Goal: Task Accomplishment & Management: Manage account settings

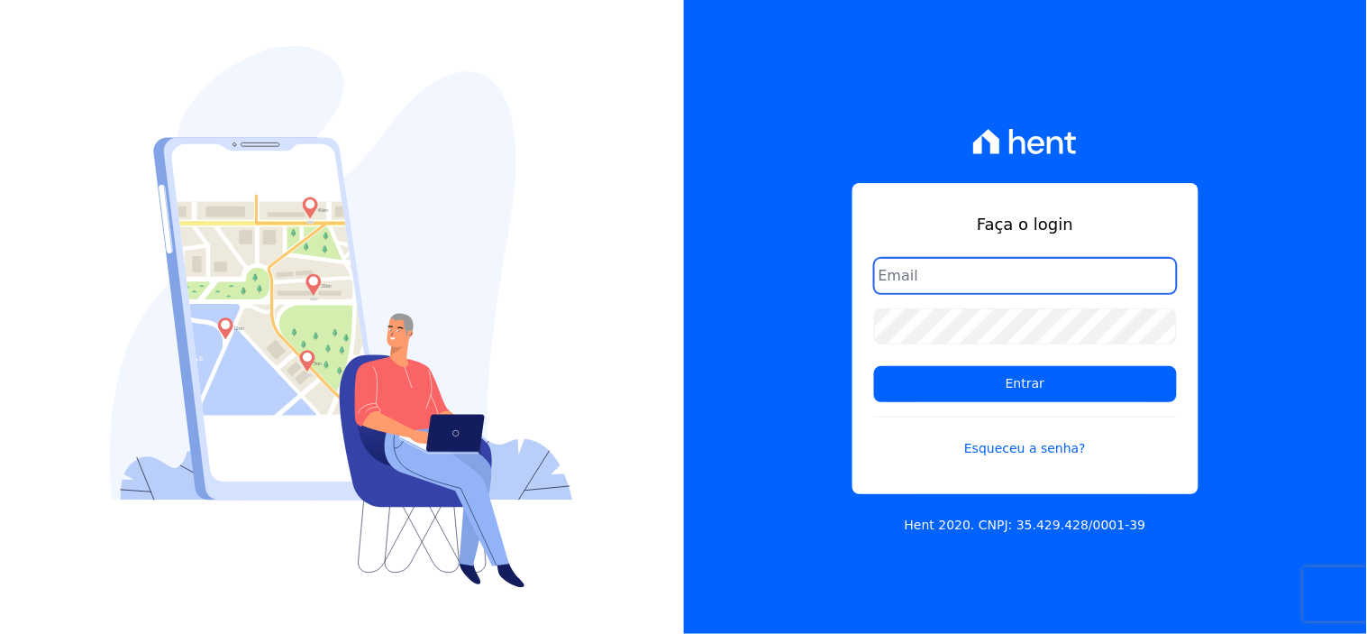
click at [1020, 271] on input "email" at bounding box center [1025, 276] width 303 height 36
type input "comunicacaojardim@hotmail.com"
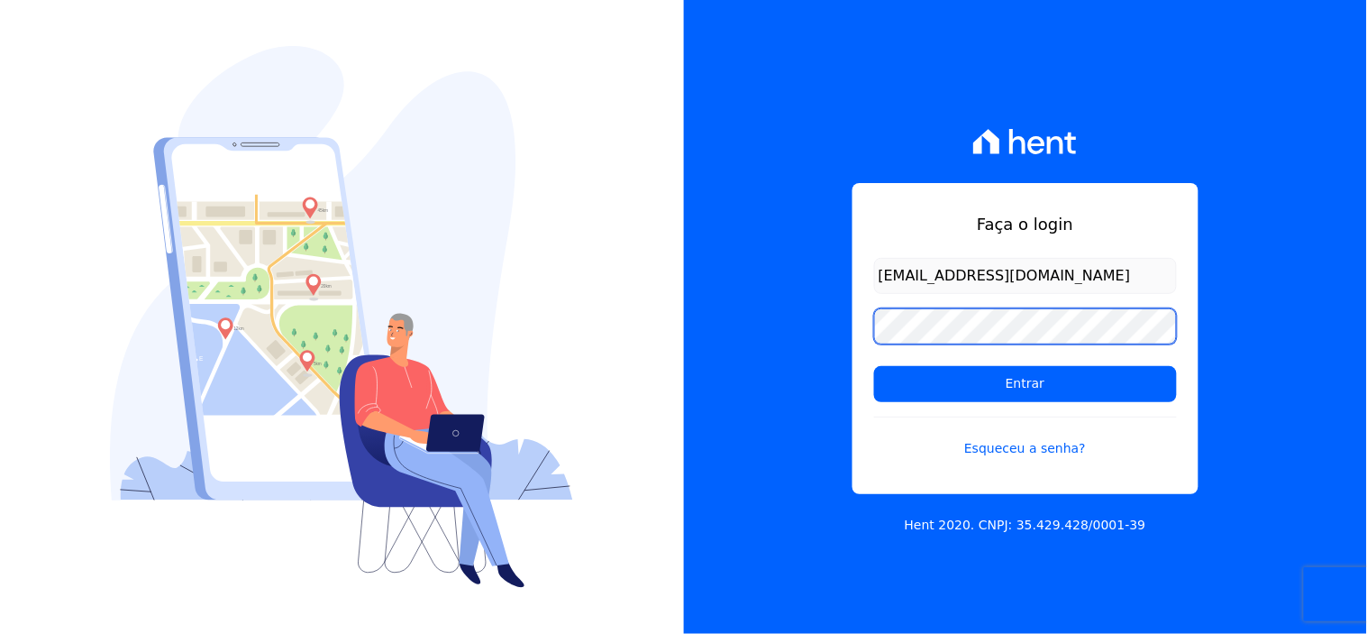
click at [874, 366] on input "Entrar" at bounding box center [1025, 384] width 303 height 36
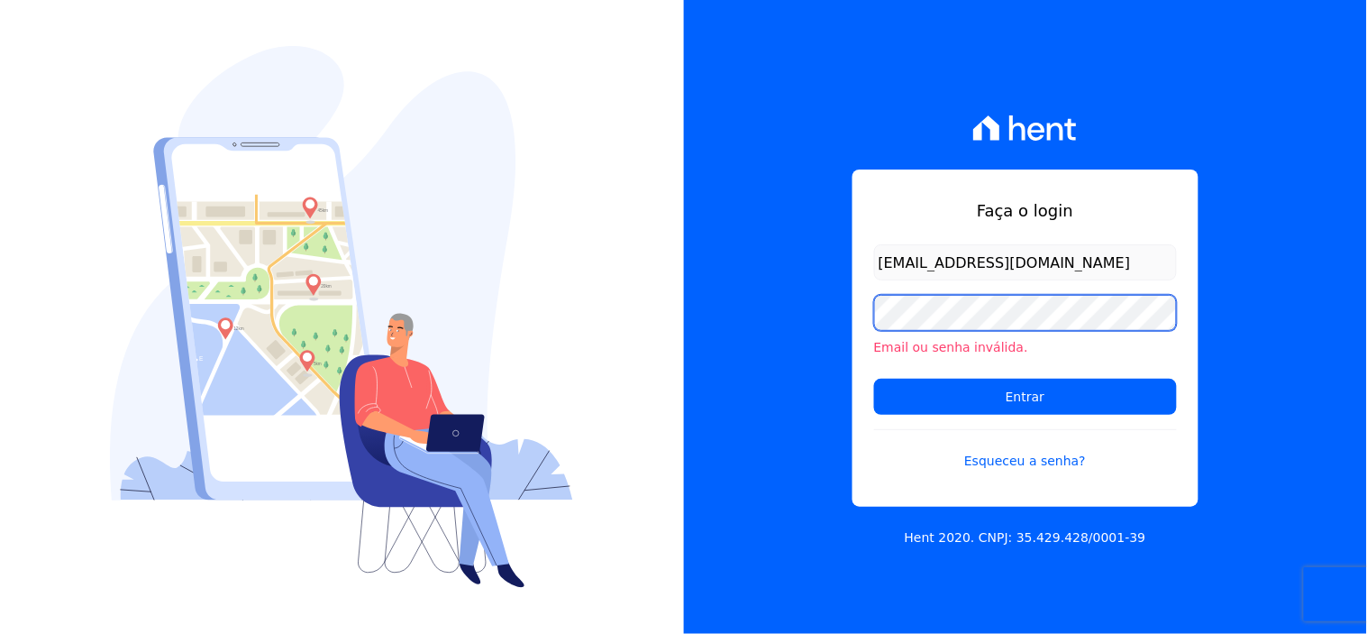
click at [874, 379] on input "Entrar" at bounding box center [1025, 397] width 303 height 36
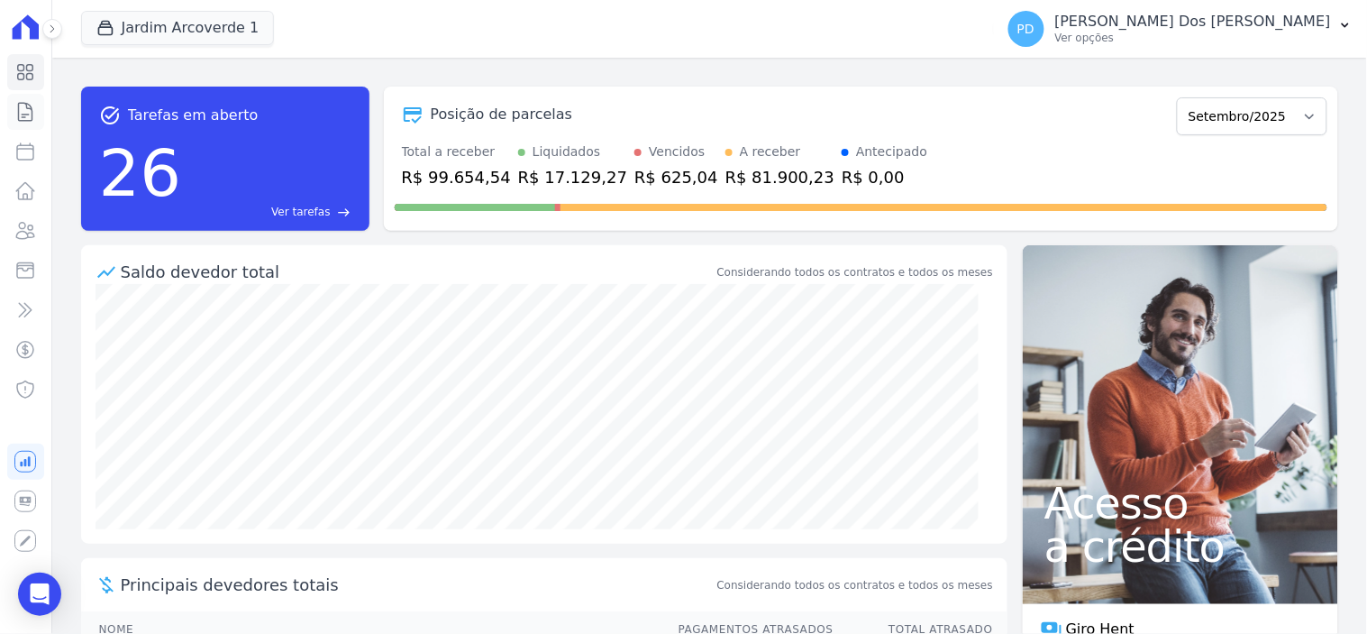
click at [20, 101] on icon at bounding box center [25, 112] width 22 height 22
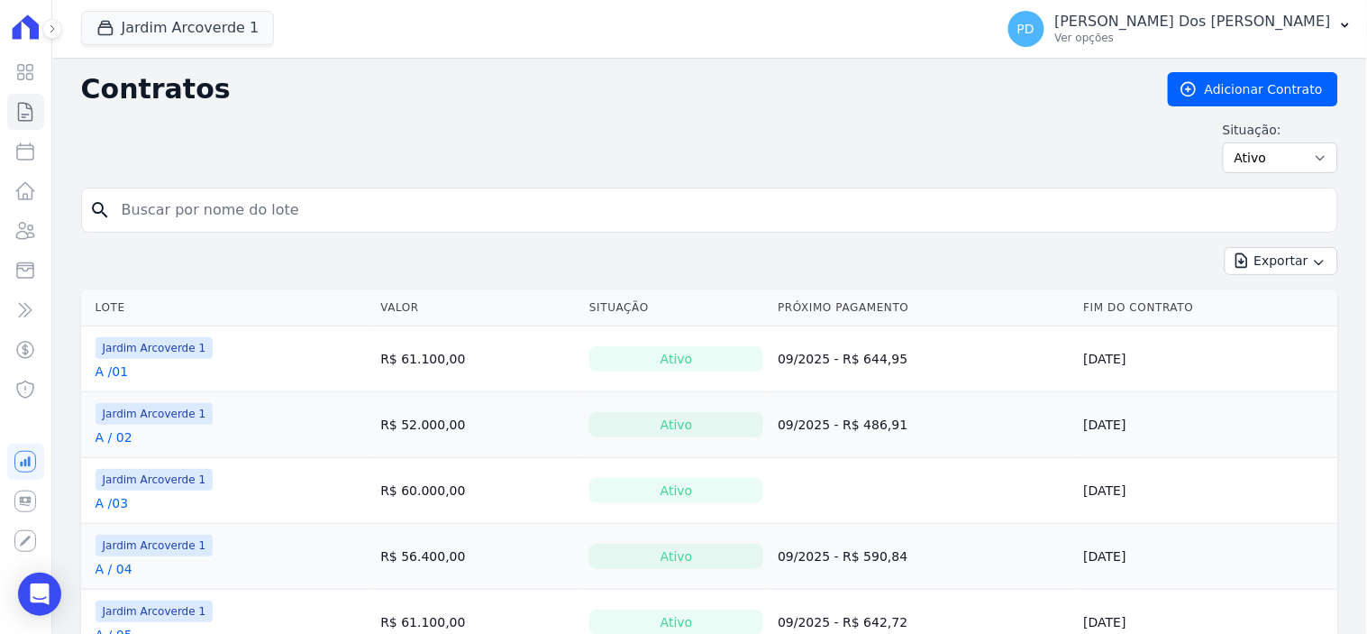
click at [157, 199] on input "search" at bounding box center [720, 210] width 1219 height 36
type input "j / 20"
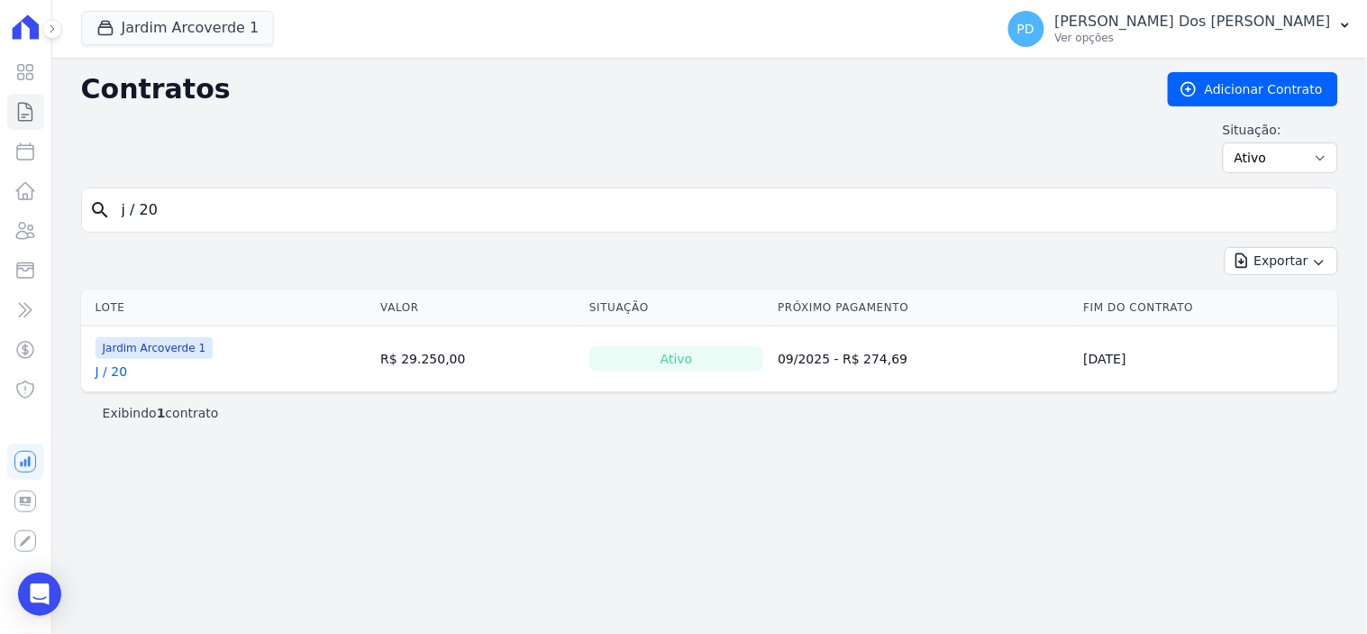
click at [105, 376] on link "J / 20" at bounding box center [112, 371] width 32 height 18
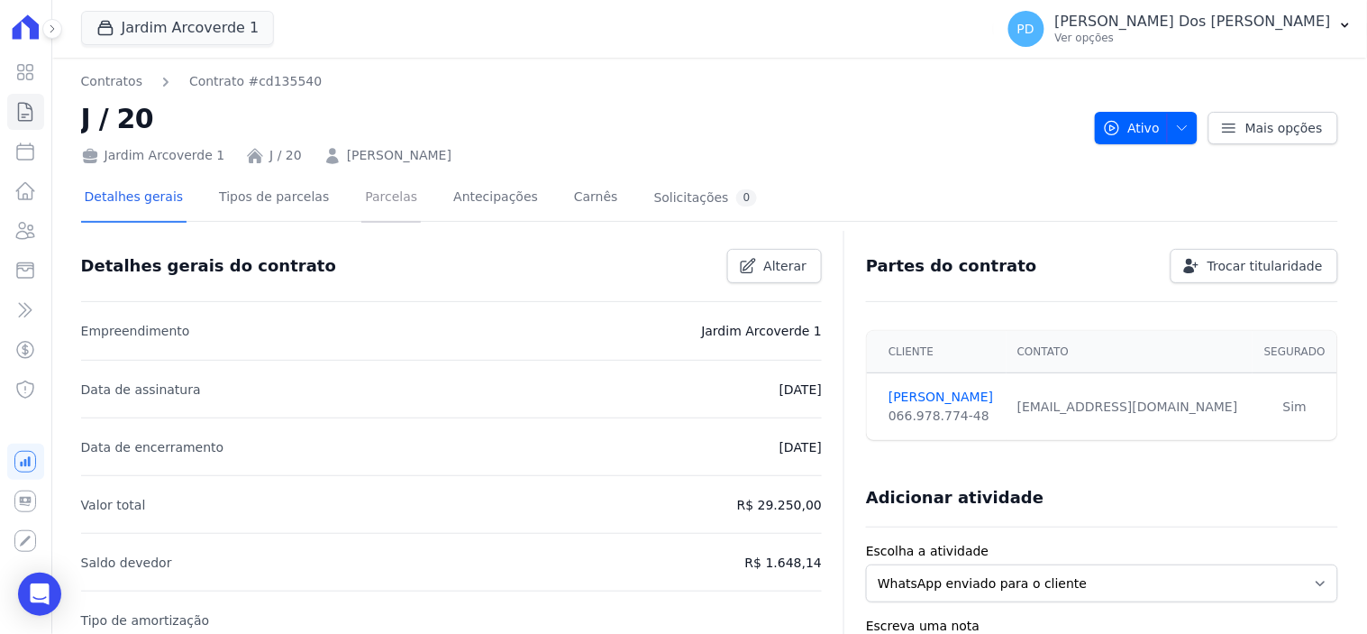
click at [380, 195] on link "Parcelas" at bounding box center [390, 199] width 59 height 48
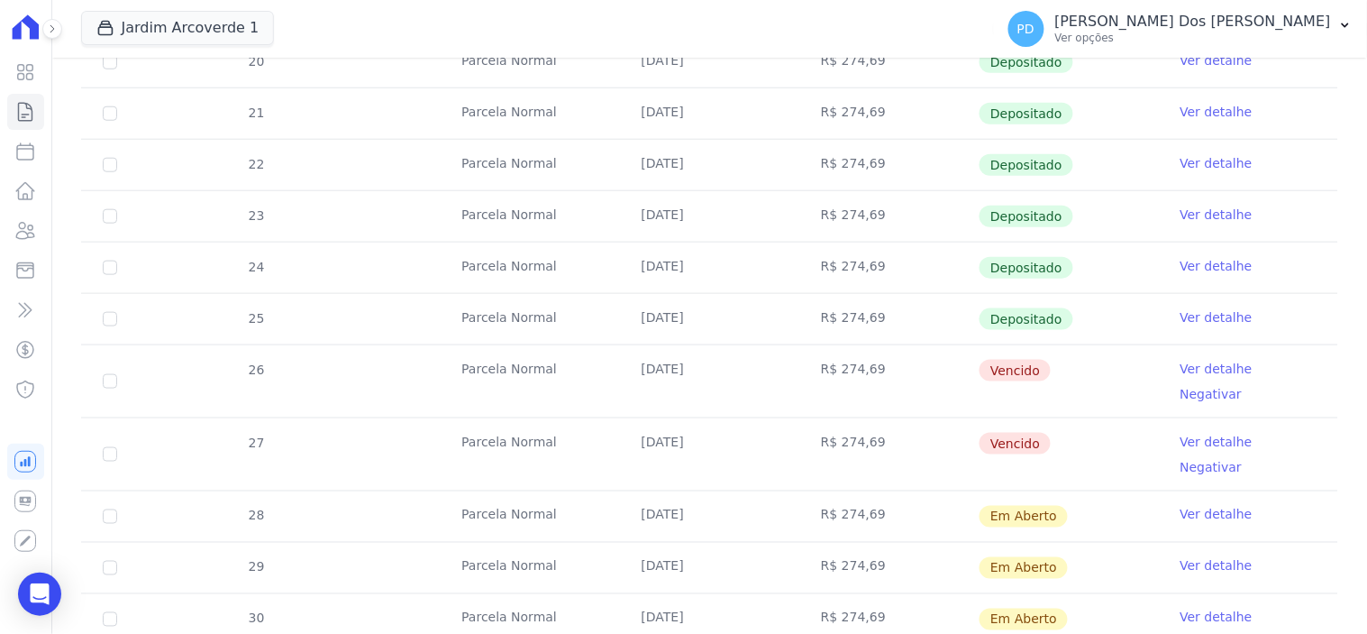
scroll to position [501, 0]
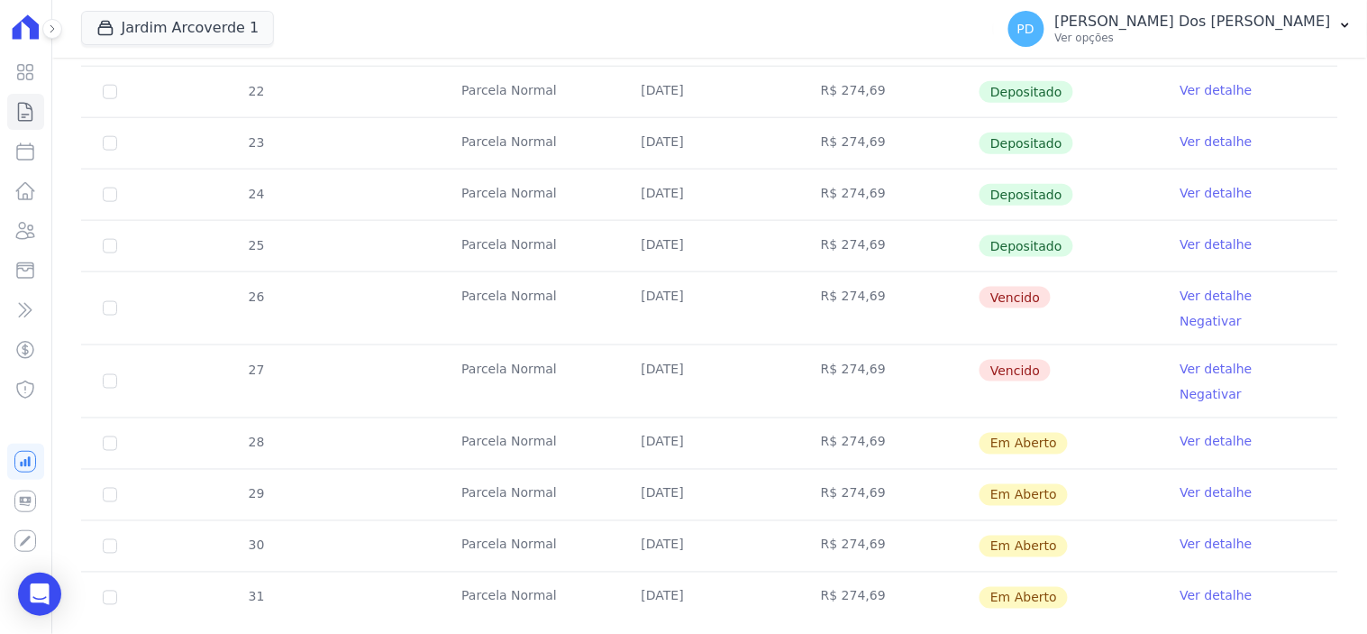
click at [1181, 295] on link "Ver detalhe" at bounding box center [1217, 296] width 72 height 18
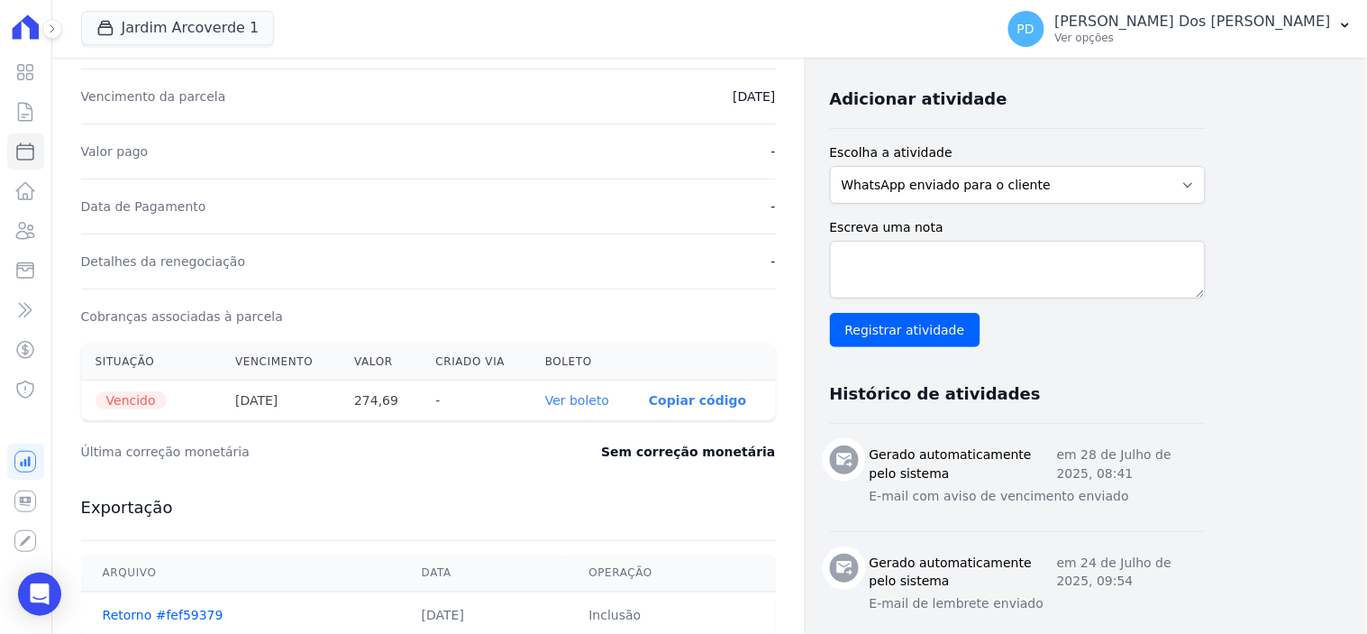
scroll to position [400, 0]
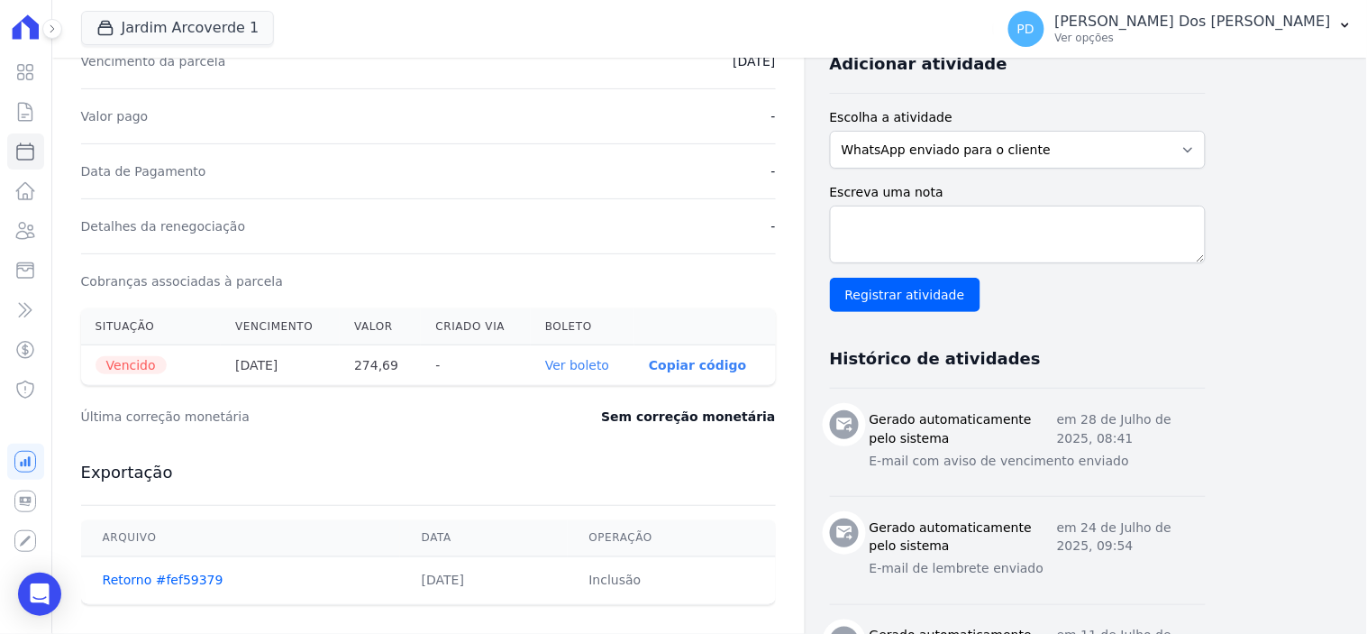
click at [560, 370] on link "Ver boleto" at bounding box center [577, 365] width 64 height 14
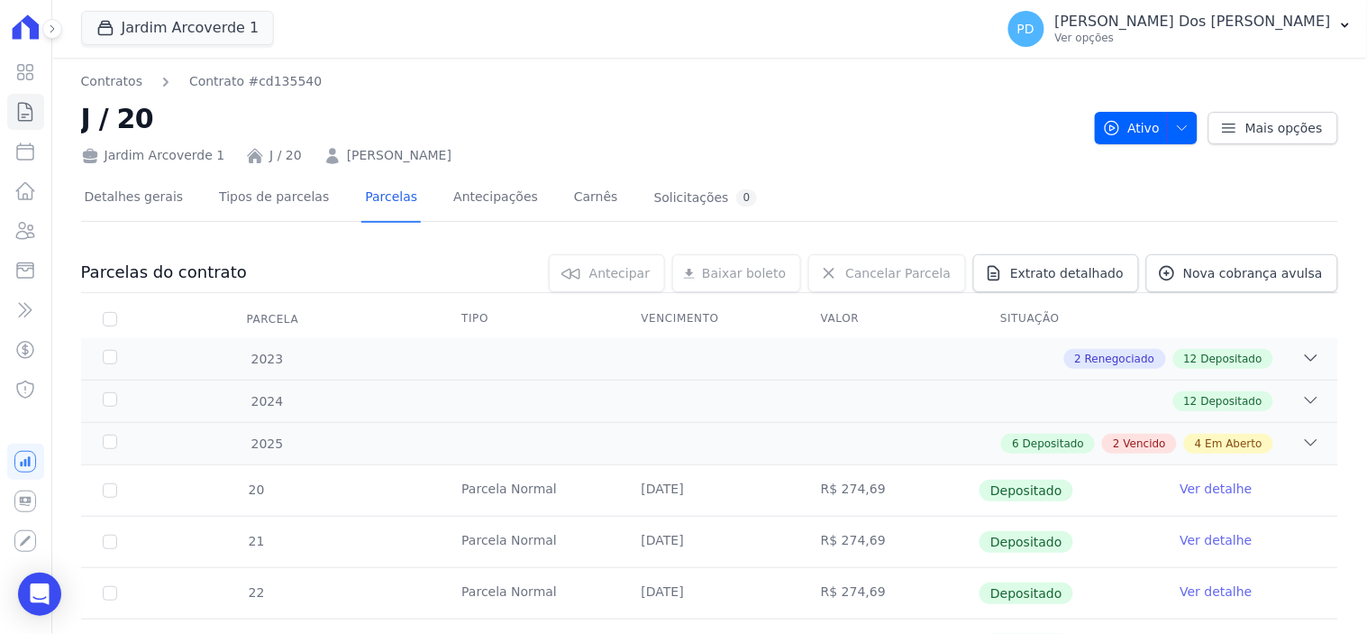
scroll to position [400, 0]
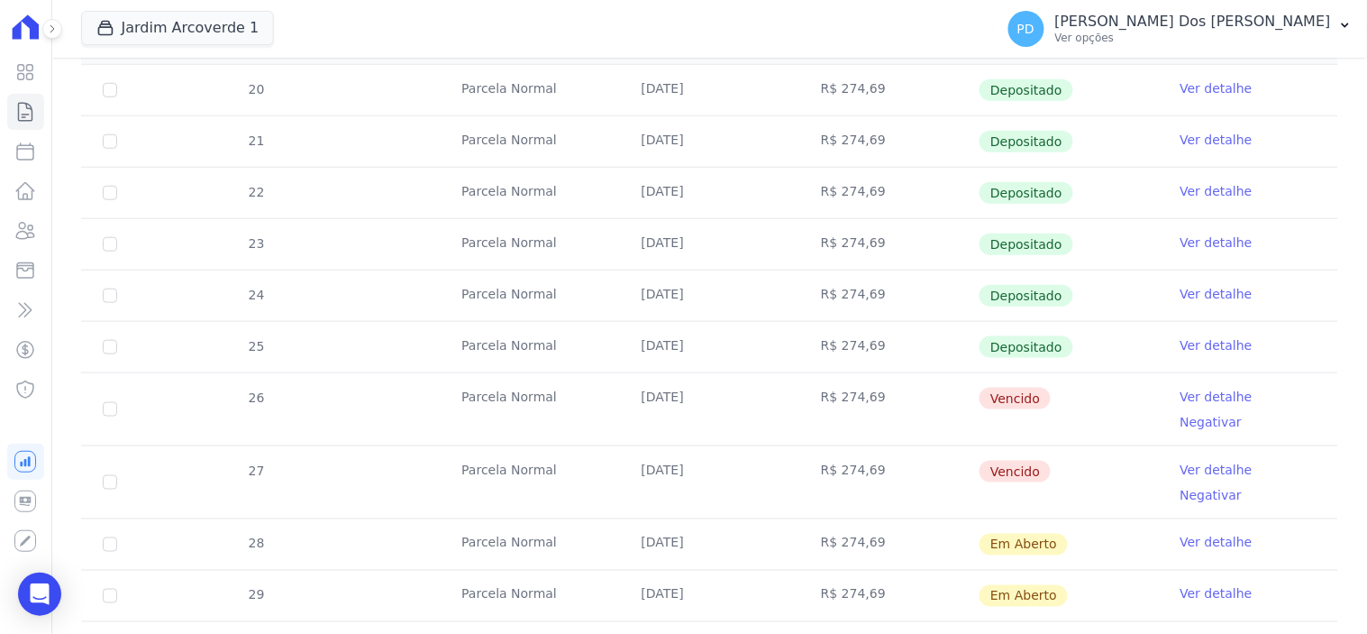
click at [1188, 461] on link "Ver detalhe" at bounding box center [1217, 470] width 72 height 18
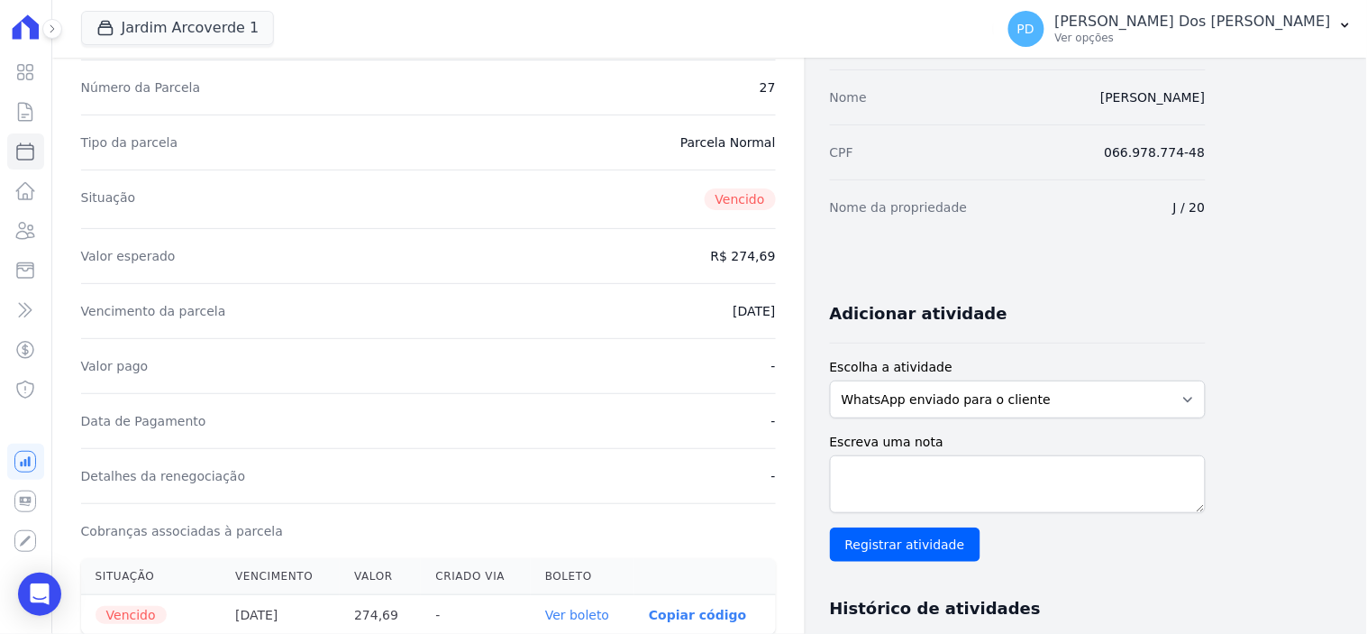
scroll to position [500, 0]
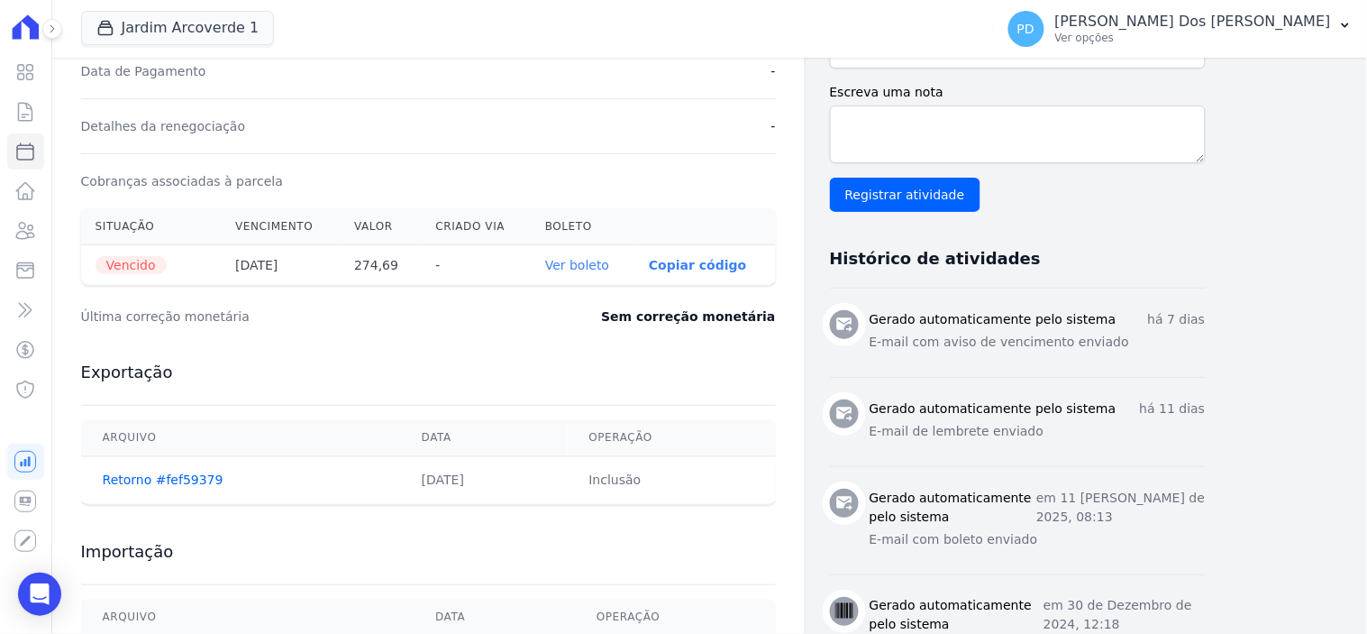
click at [607, 263] on link "Ver boleto" at bounding box center [577, 265] width 64 height 14
click at [23, 112] on icon at bounding box center [25, 112] width 22 height 22
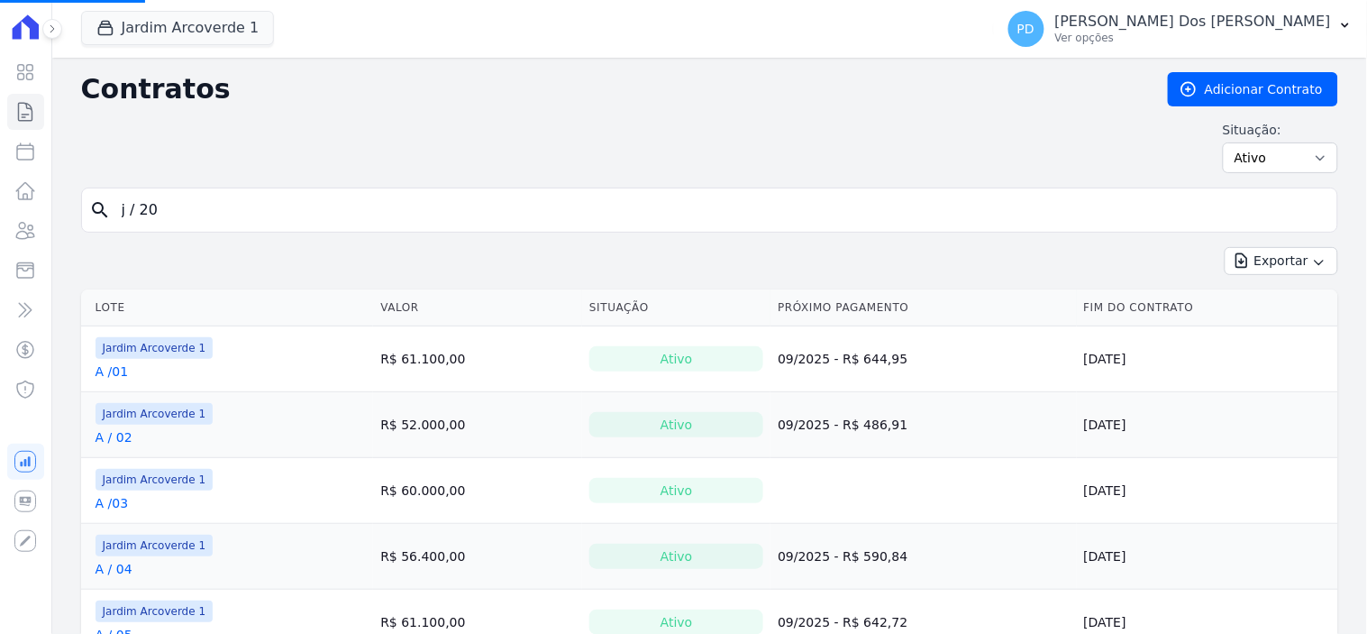
click at [206, 203] on input "j / 20" at bounding box center [720, 210] width 1219 height 36
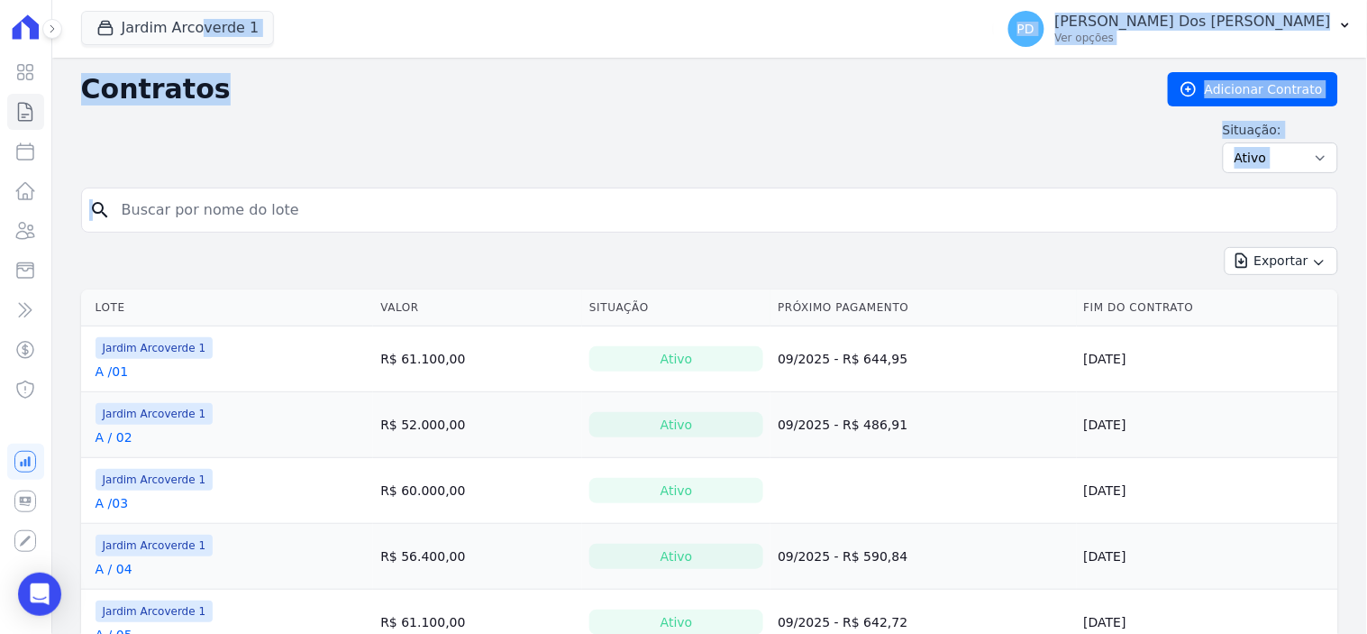
drag, startPoint x: 196, startPoint y: 207, endPoint x: 94, endPoint y: 204, distance: 102.8
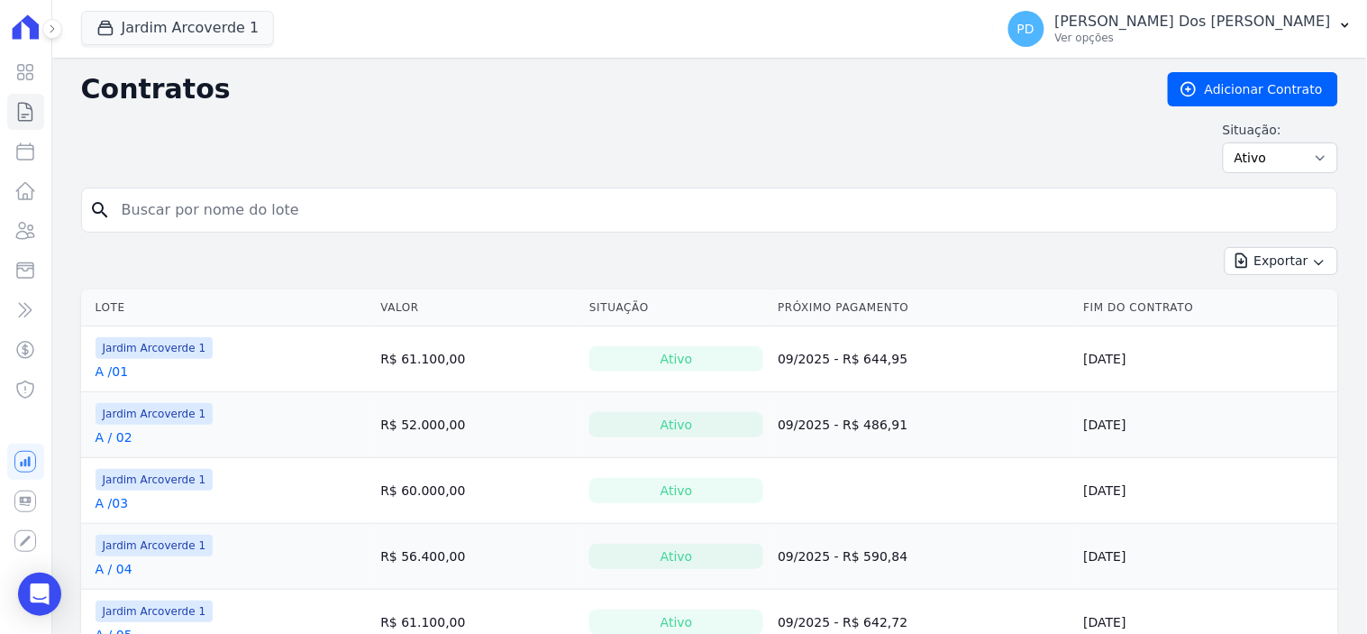
click at [182, 207] on input "search" at bounding box center [720, 210] width 1219 height 36
type input "g / 08"
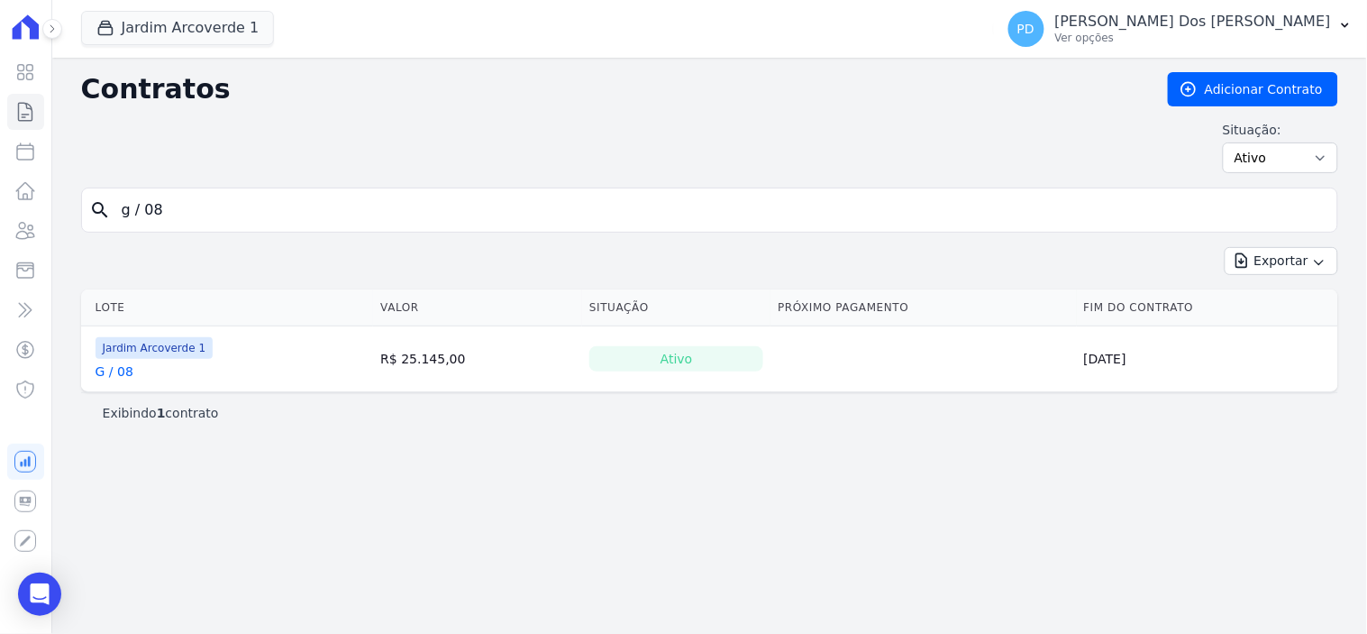
click at [118, 380] on link "G / 08" at bounding box center [115, 371] width 38 height 18
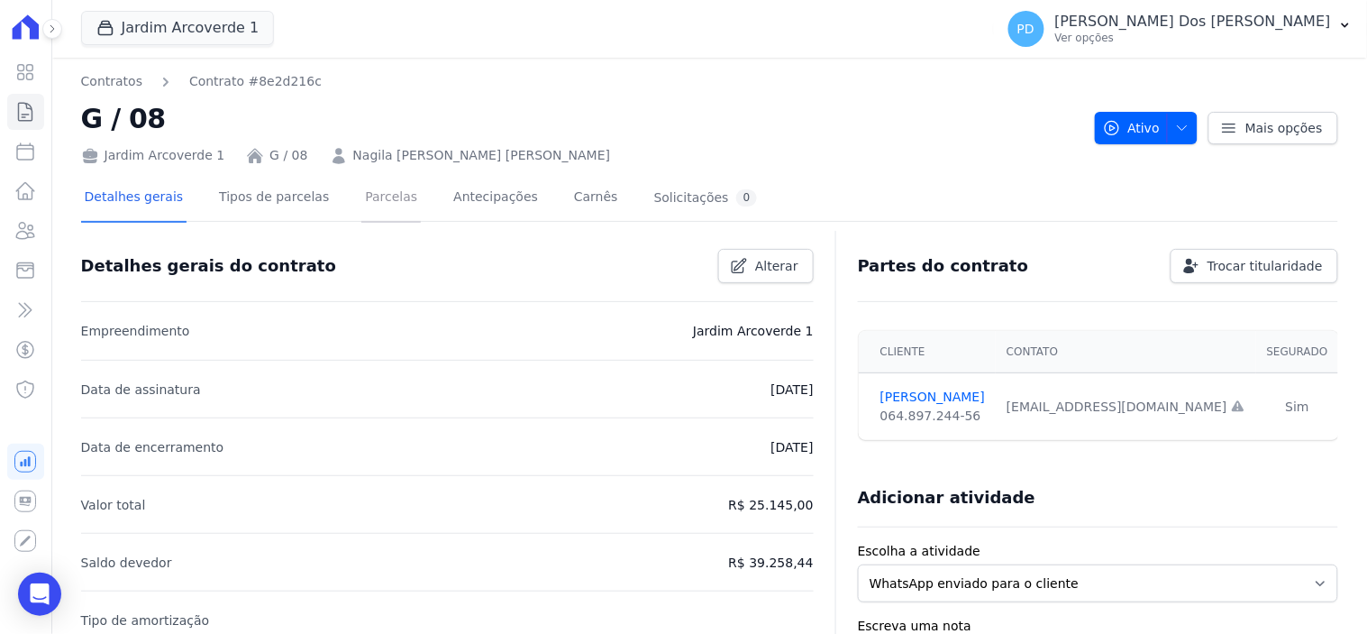
click at [367, 195] on link "Parcelas" at bounding box center [390, 199] width 59 height 48
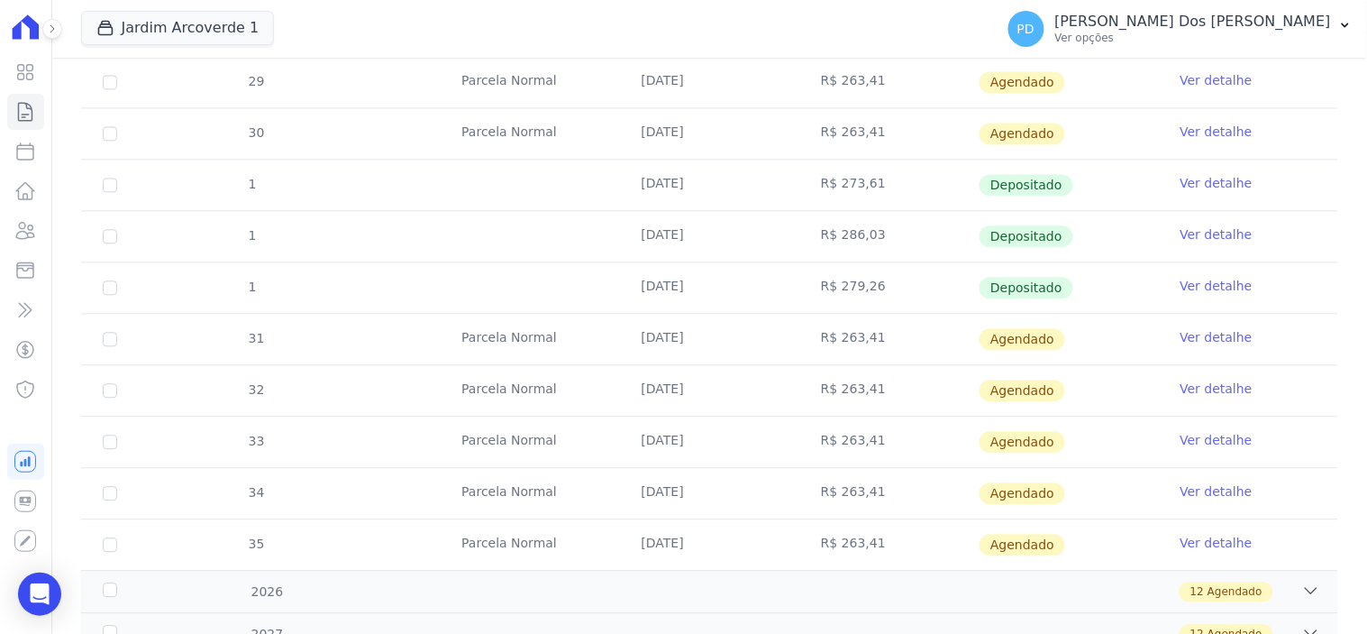
scroll to position [963, 0]
click at [1195, 338] on link "Ver detalhe" at bounding box center [1217, 339] width 72 height 18
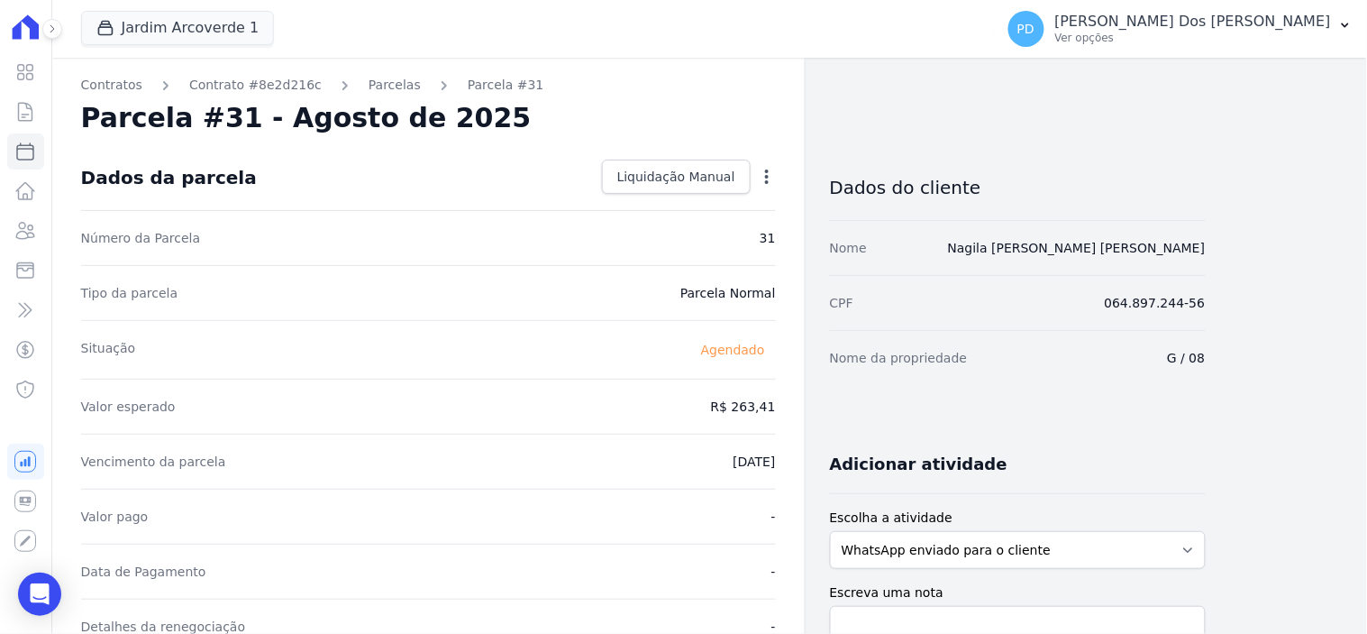
click at [761, 176] on icon "button" at bounding box center [767, 177] width 18 height 18
click at [718, 207] on link "Alterar" at bounding box center [689, 201] width 159 height 32
click at [662, 461] on input "2025-08-10" at bounding box center [705, 460] width 142 height 38
type input "2025-08-05"
type input "2025-09-05"
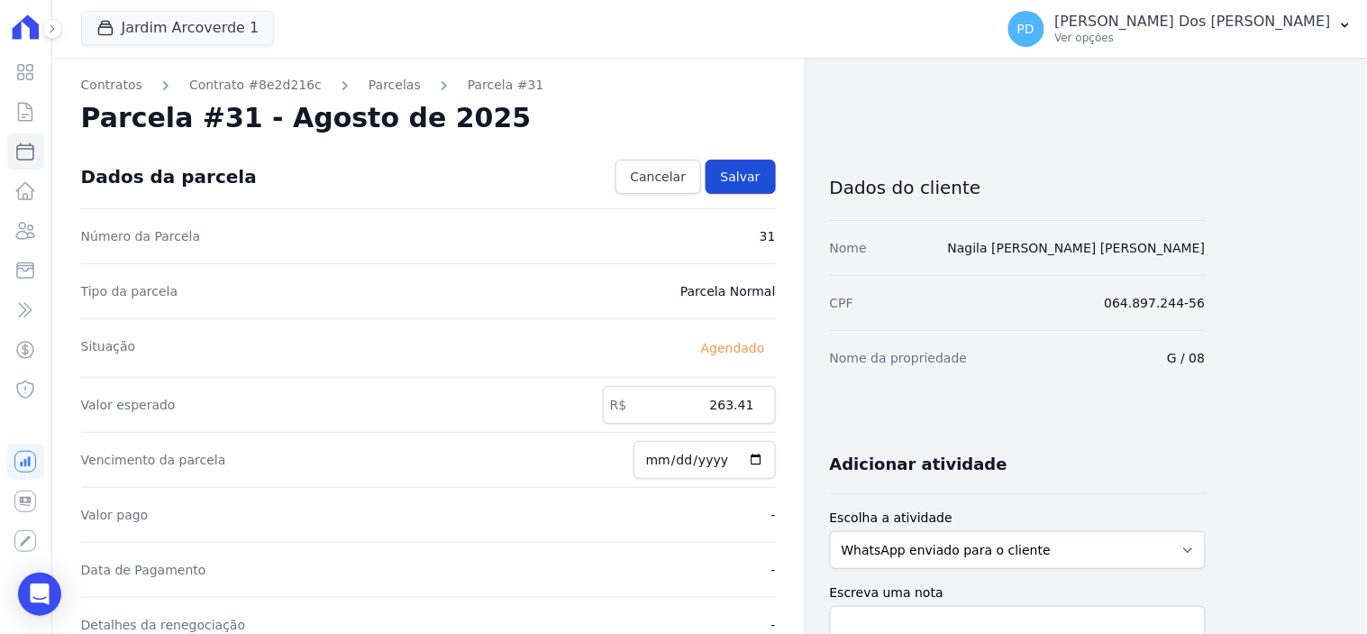
click at [753, 183] on span "Salvar" at bounding box center [741, 177] width 40 height 18
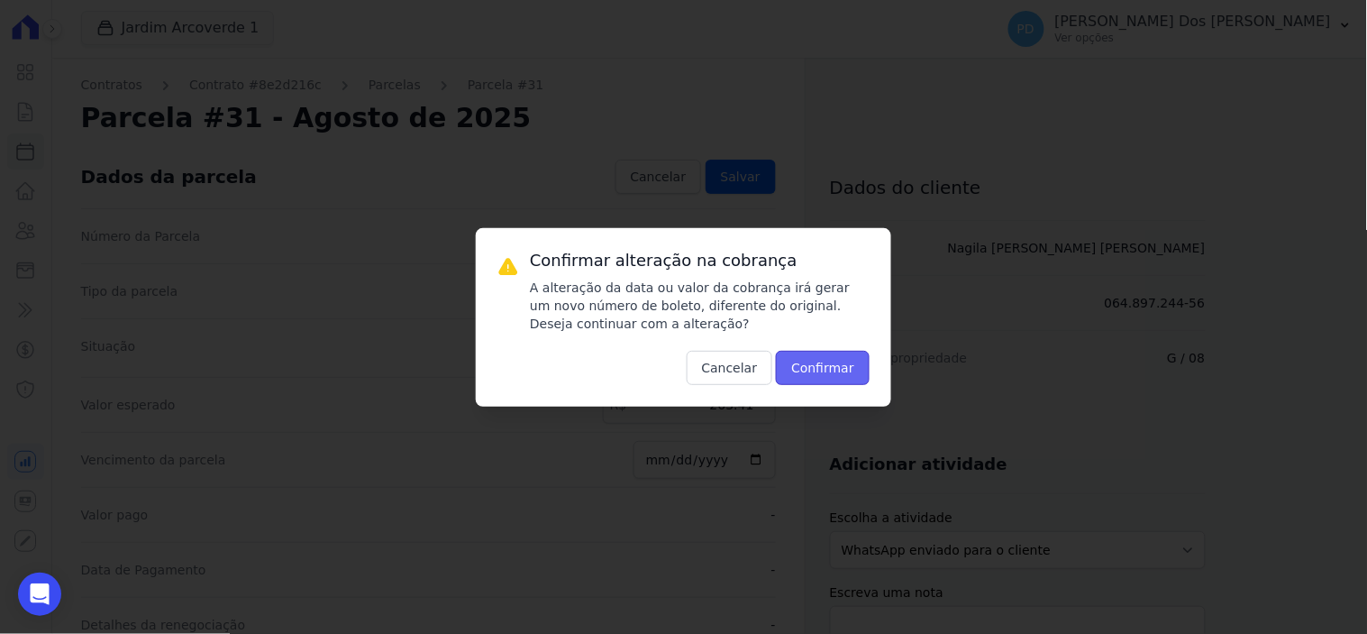
click at [838, 375] on button "Confirmar" at bounding box center [823, 368] width 94 height 34
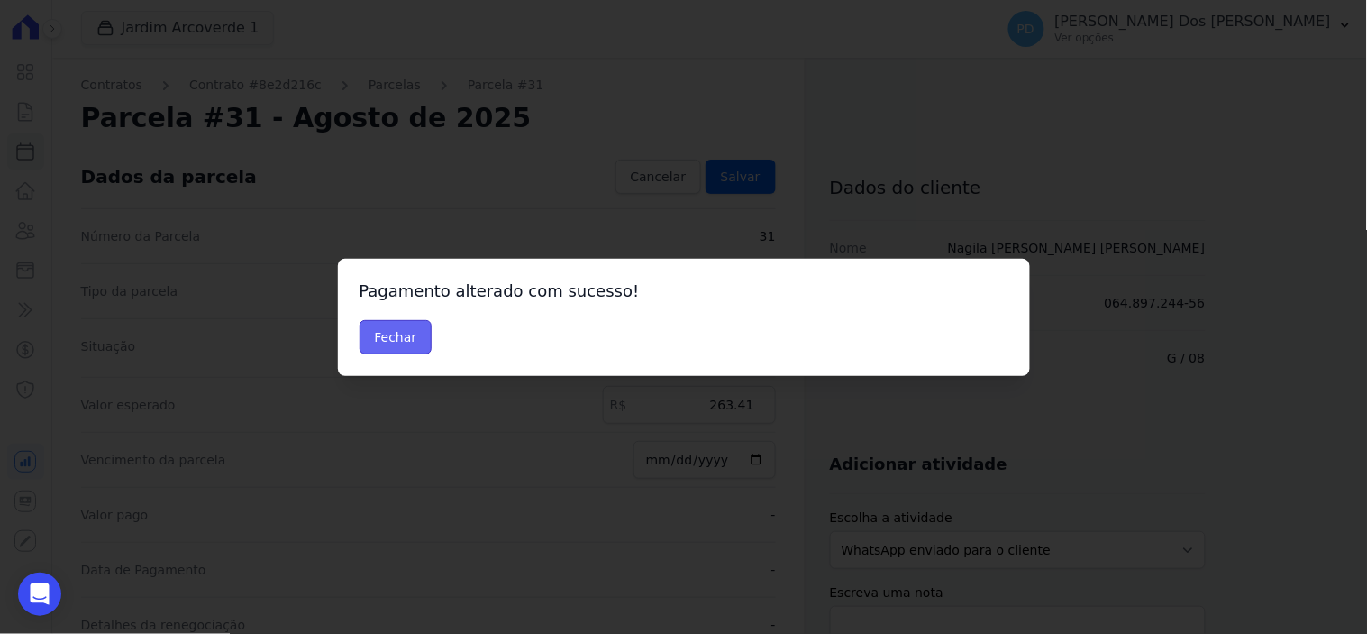
click at [416, 327] on button "Fechar" at bounding box center [396, 337] width 73 height 34
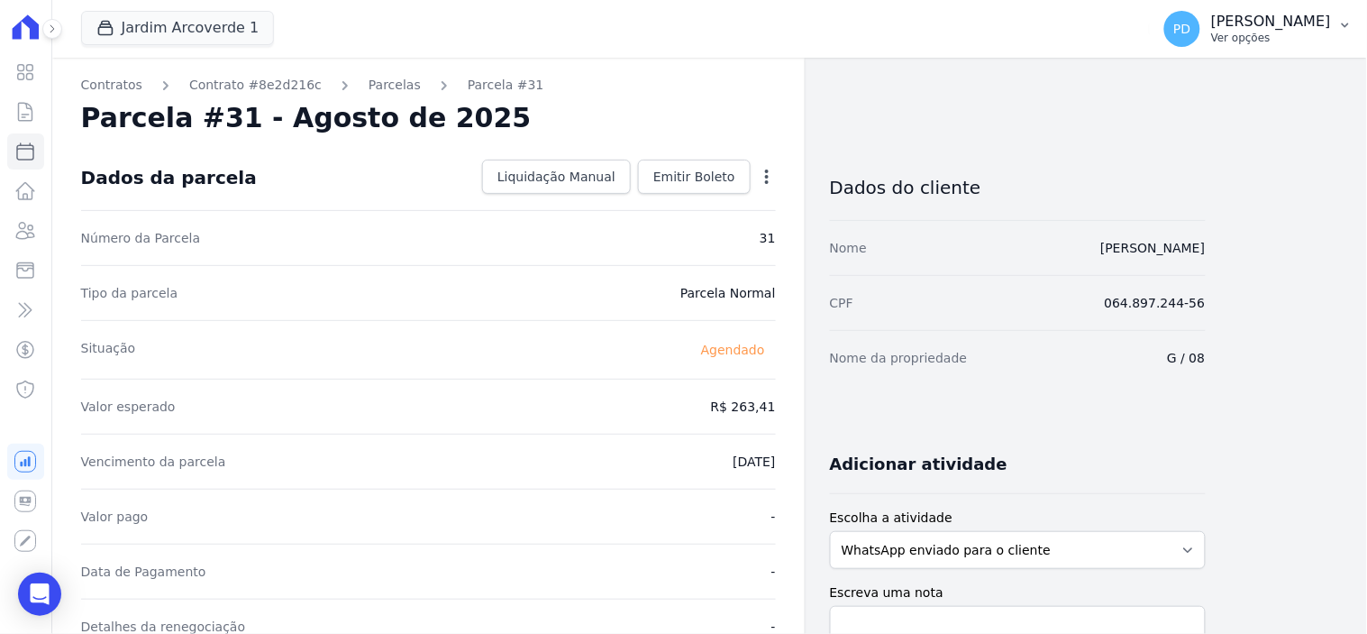
click at [1355, 15] on button "PD [PERSON_NAME] Ver opções" at bounding box center [1258, 29] width 217 height 50
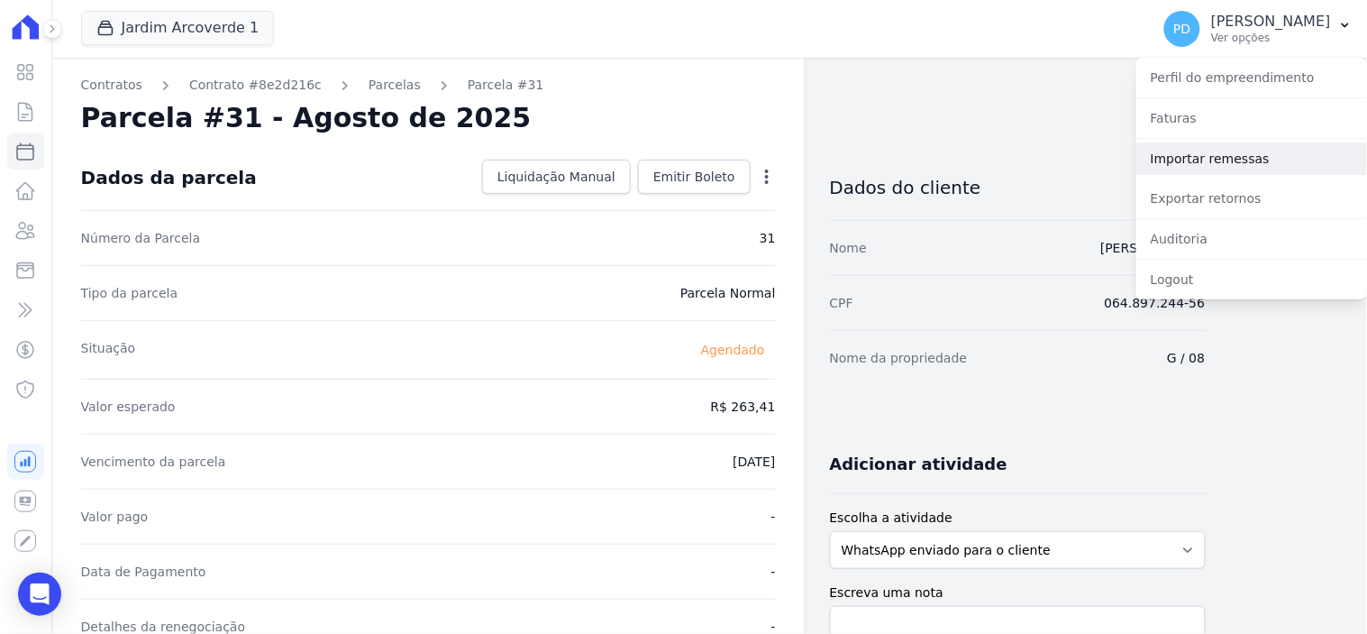
click at [1190, 151] on link "Importar remessas" at bounding box center [1252, 158] width 231 height 32
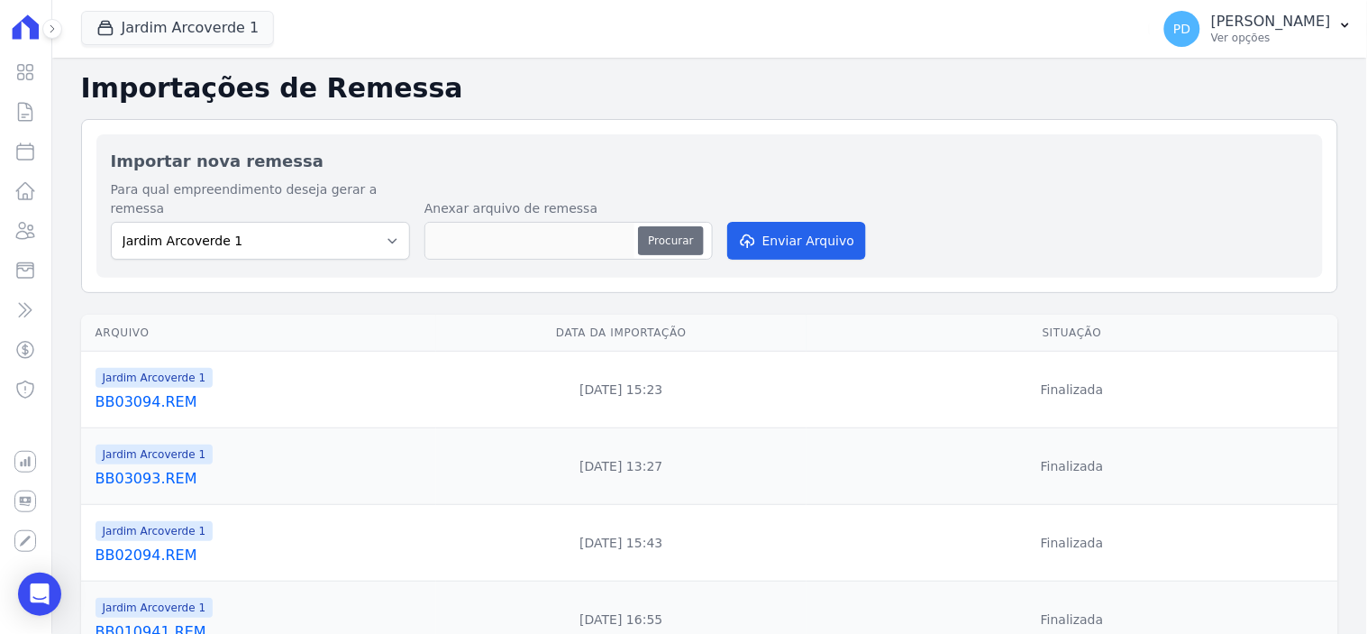
click at [682, 226] on button "Procurar" at bounding box center [670, 240] width 65 height 29
type input "BB040932.REM"
click at [818, 222] on button "Enviar Arquivo" at bounding box center [796, 241] width 139 height 38
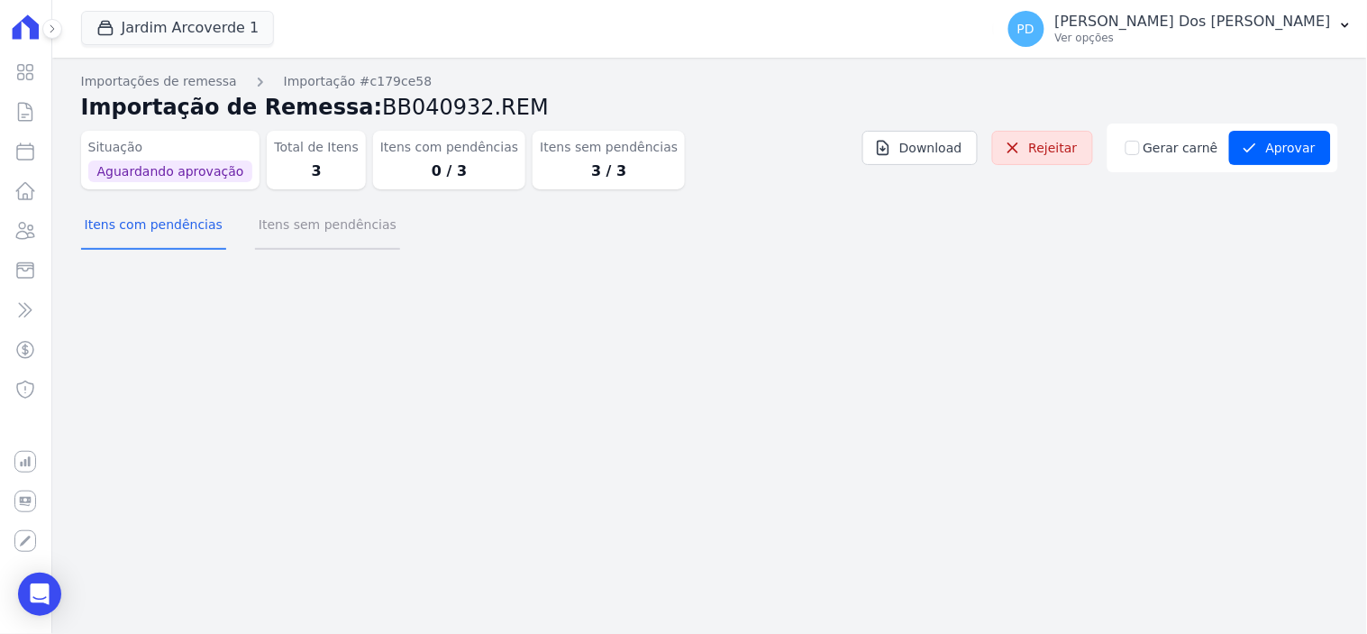
click at [323, 231] on button "Itens sem pendências" at bounding box center [327, 226] width 145 height 47
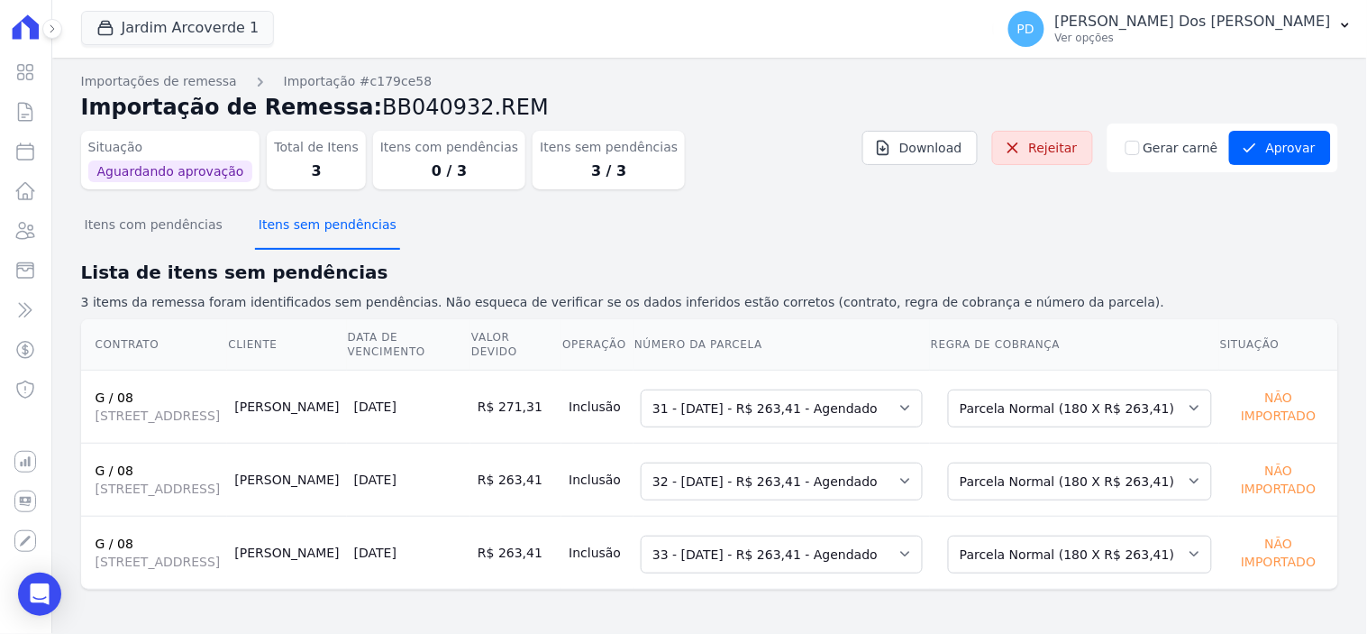
scroll to position [30, 0]
click at [1265, 131] on button "Aprovar" at bounding box center [1280, 148] width 102 height 34
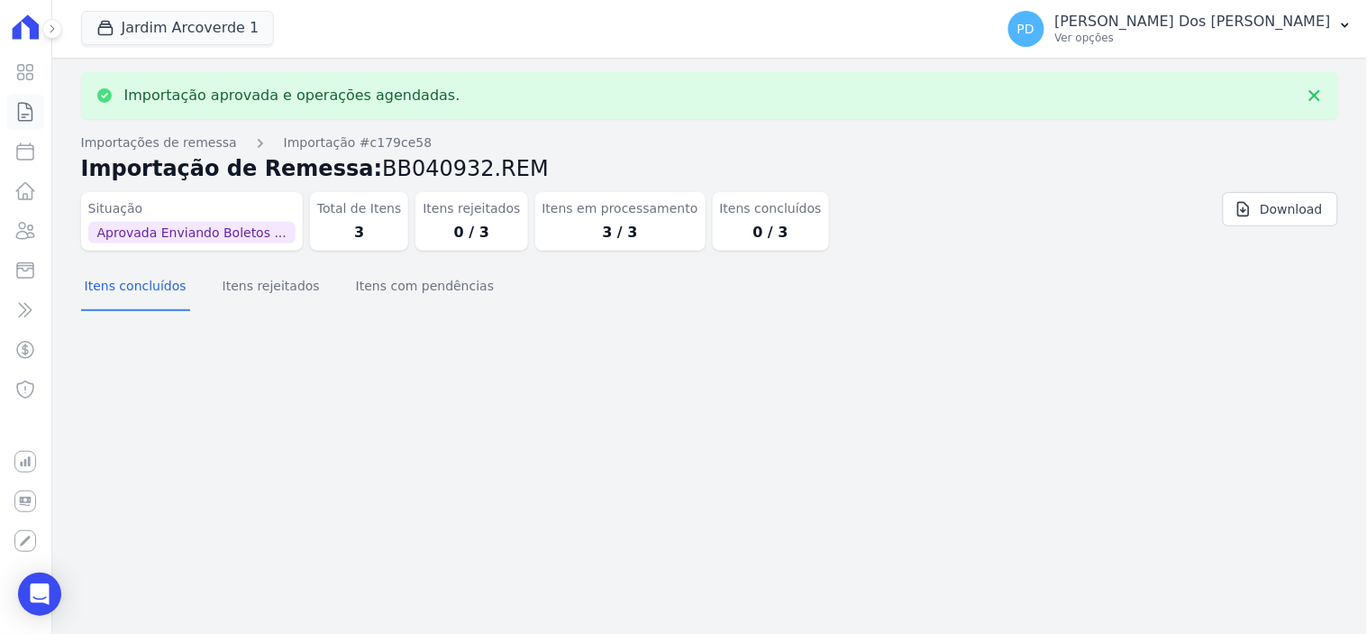
click at [23, 112] on icon at bounding box center [25, 112] width 22 height 22
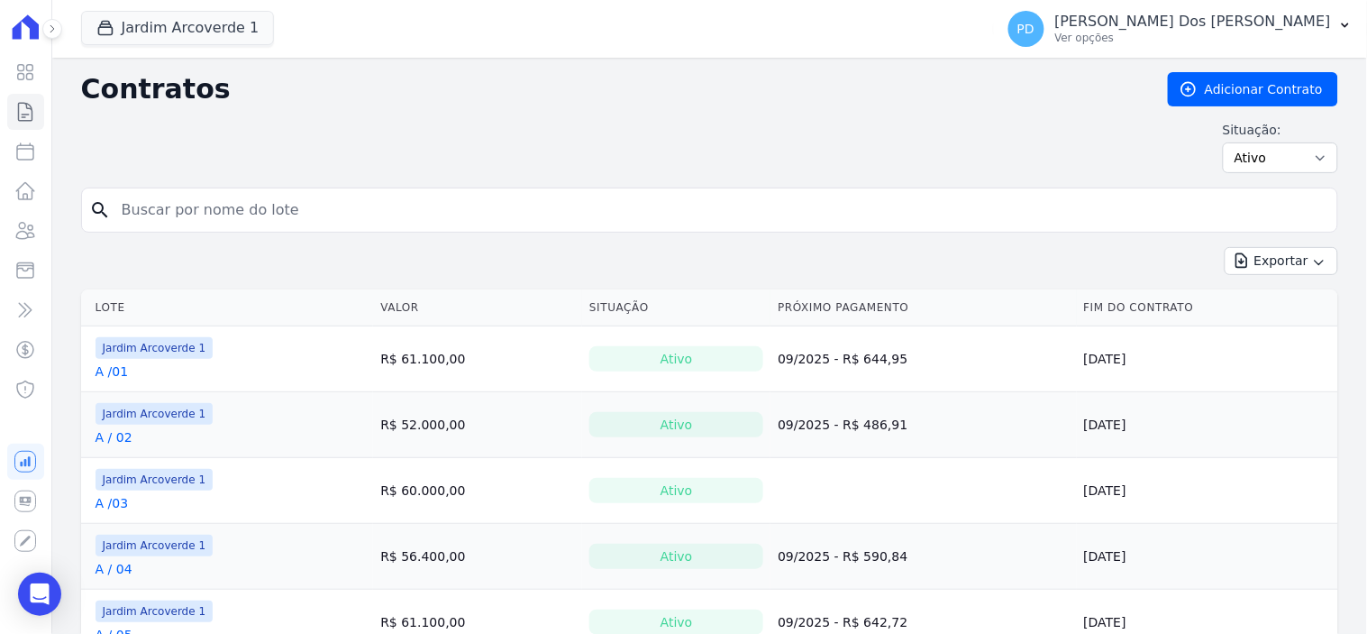
click at [341, 217] on input "search" at bounding box center [720, 210] width 1219 height 36
type input "g / 08"
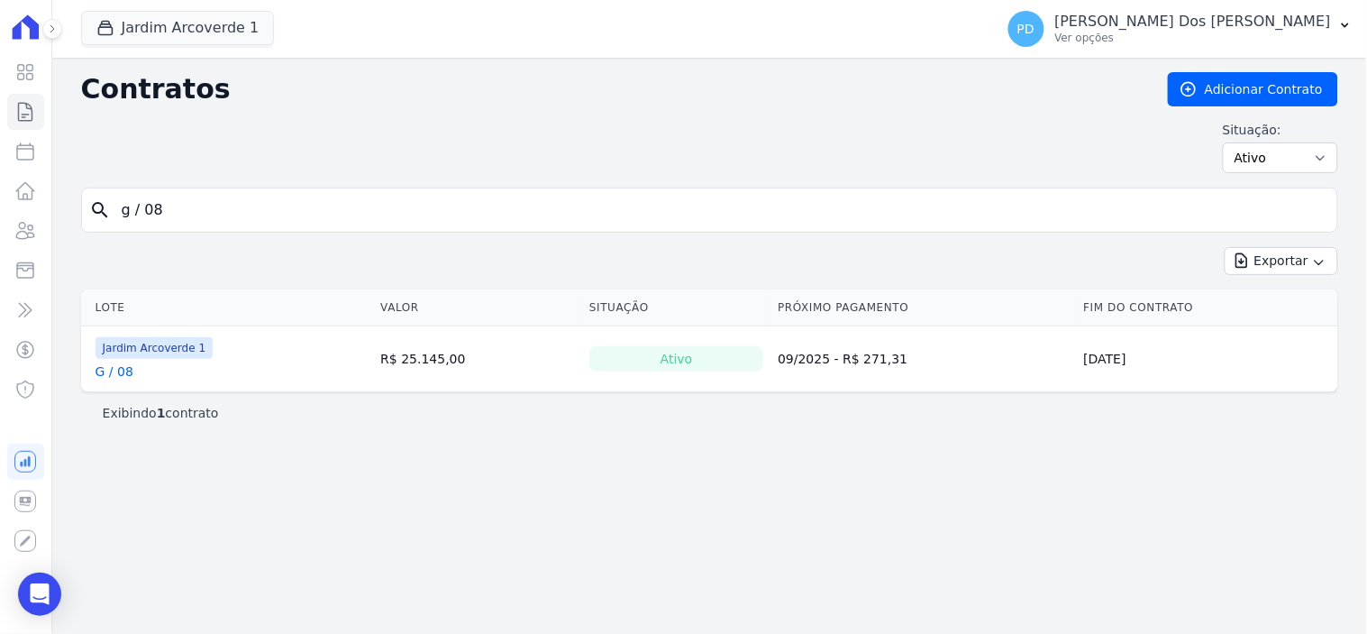
click at [108, 373] on link "G / 08" at bounding box center [115, 371] width 38 height 18
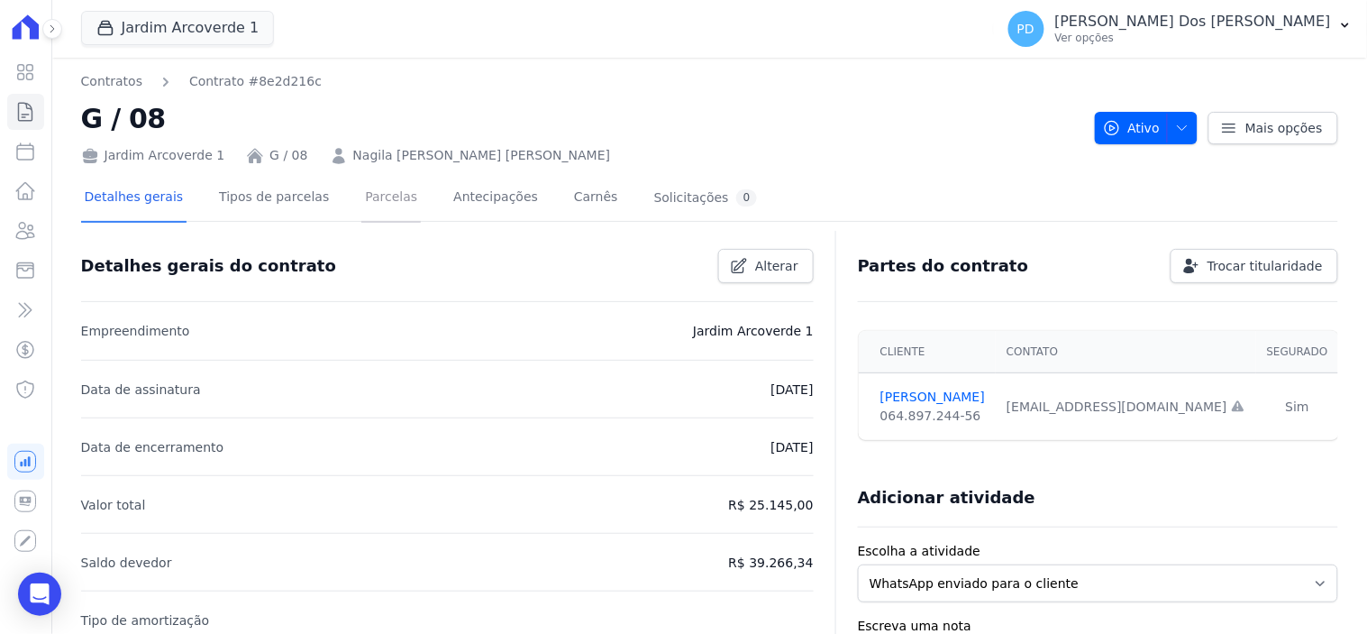
click at [385, 192] on link "Parcelas" at bounding box center [390, 199] width 59 height 48
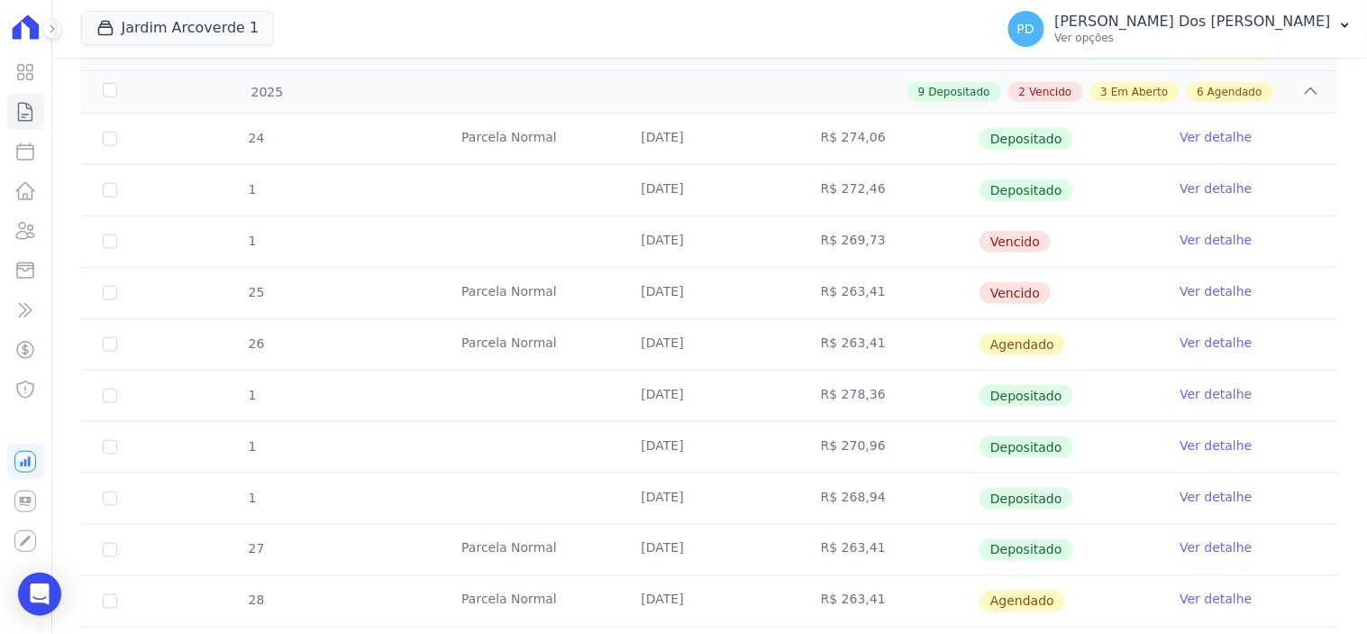
scroll to position [400, 0]
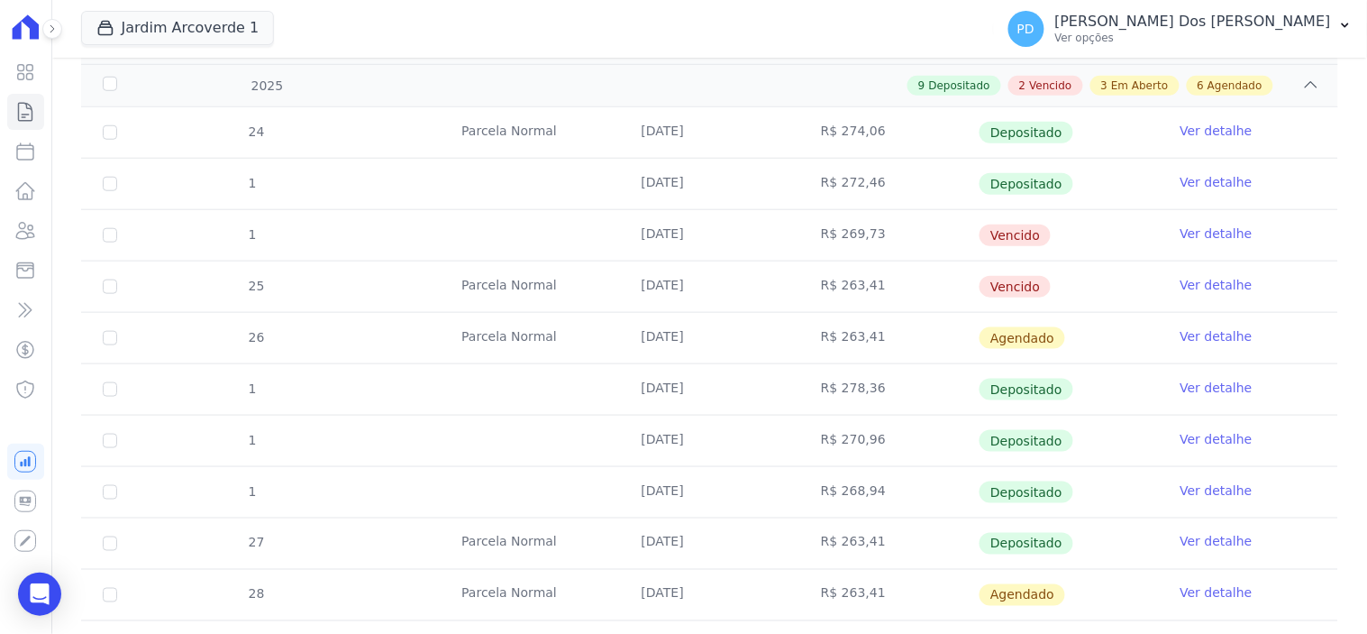
click at [1190, 232] on link "Ver detalhe" at bounding box center [1217, 233] width 72 height 18
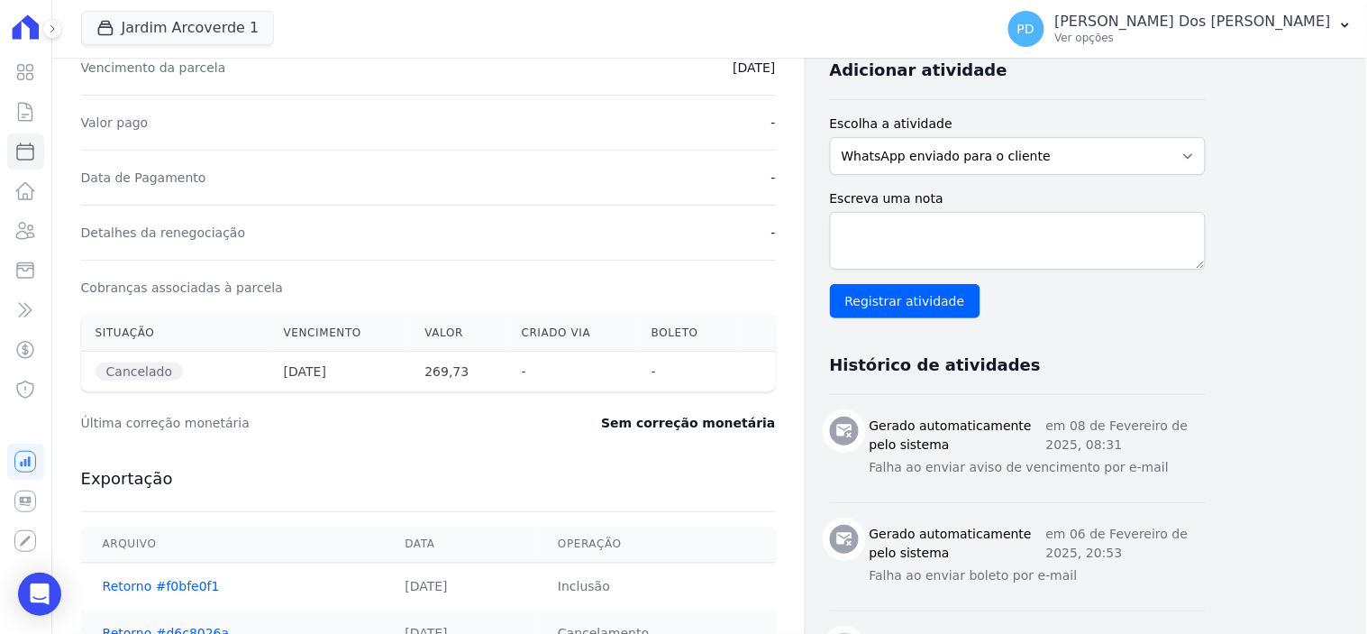
scroll to position [400, 0]
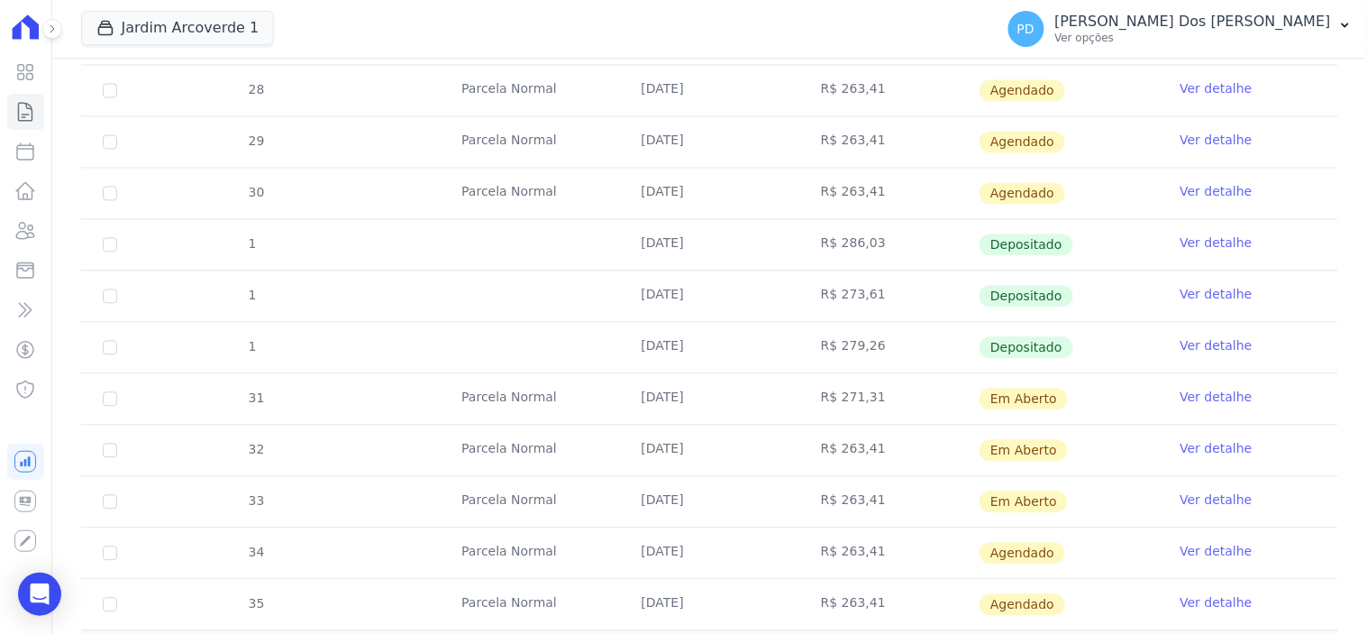
scroll to position [1001, 0]
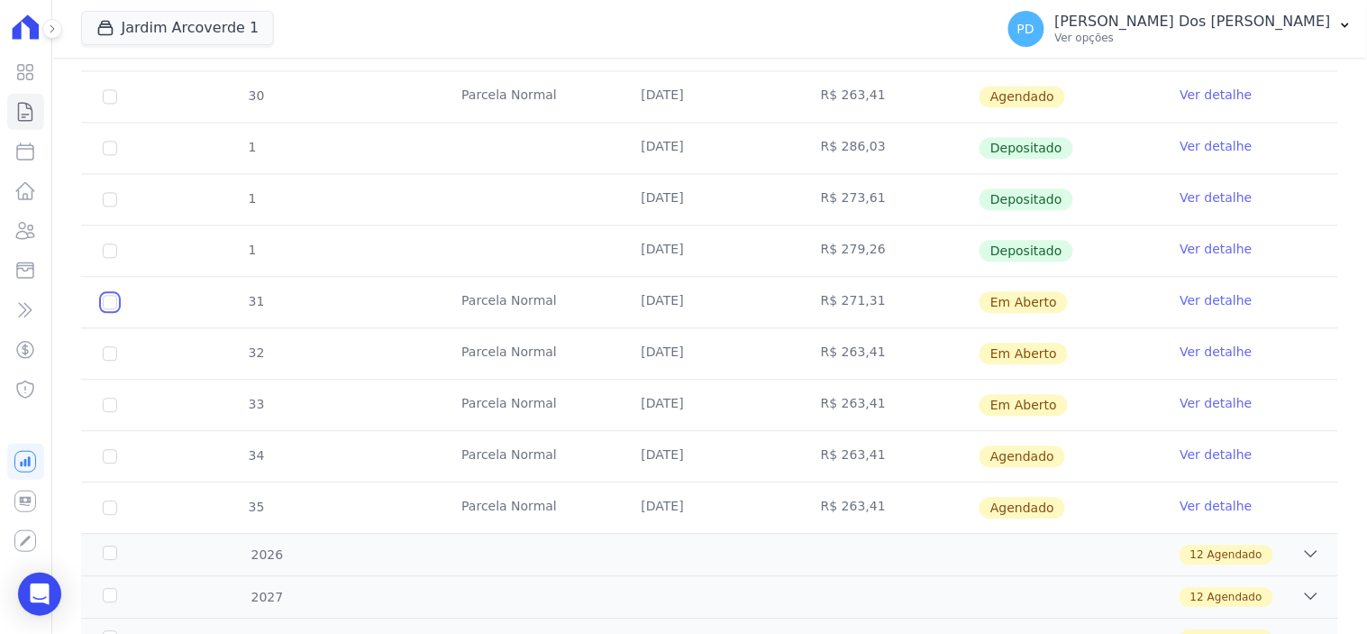
click at [105, 299] on input "checkbox" at bounding box center [110, 302] width 14 height 14
checkbox input "true"
click at [108, 355] on input "checkbox" at bounding box center [110, 353] width 14 height 14
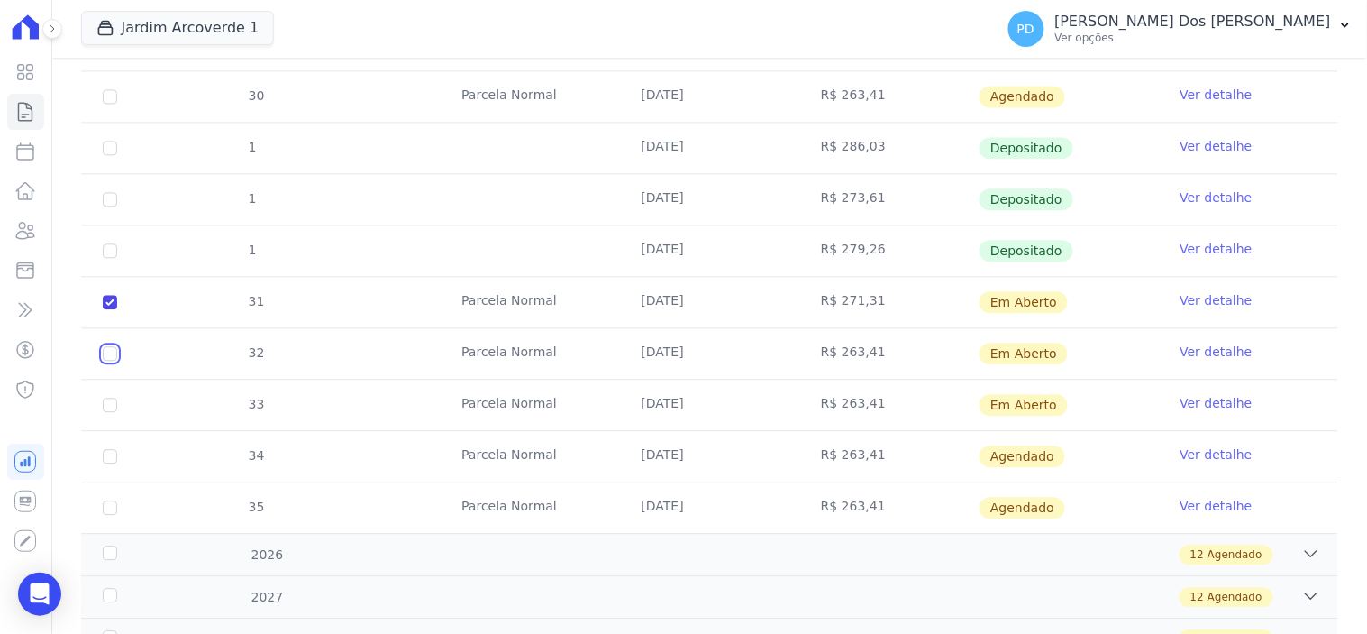
checkbox input "true"
click at [113, 406] on input "checkbox" at bounding box center [110, 404] width 14 height 14
checkbox input "true"
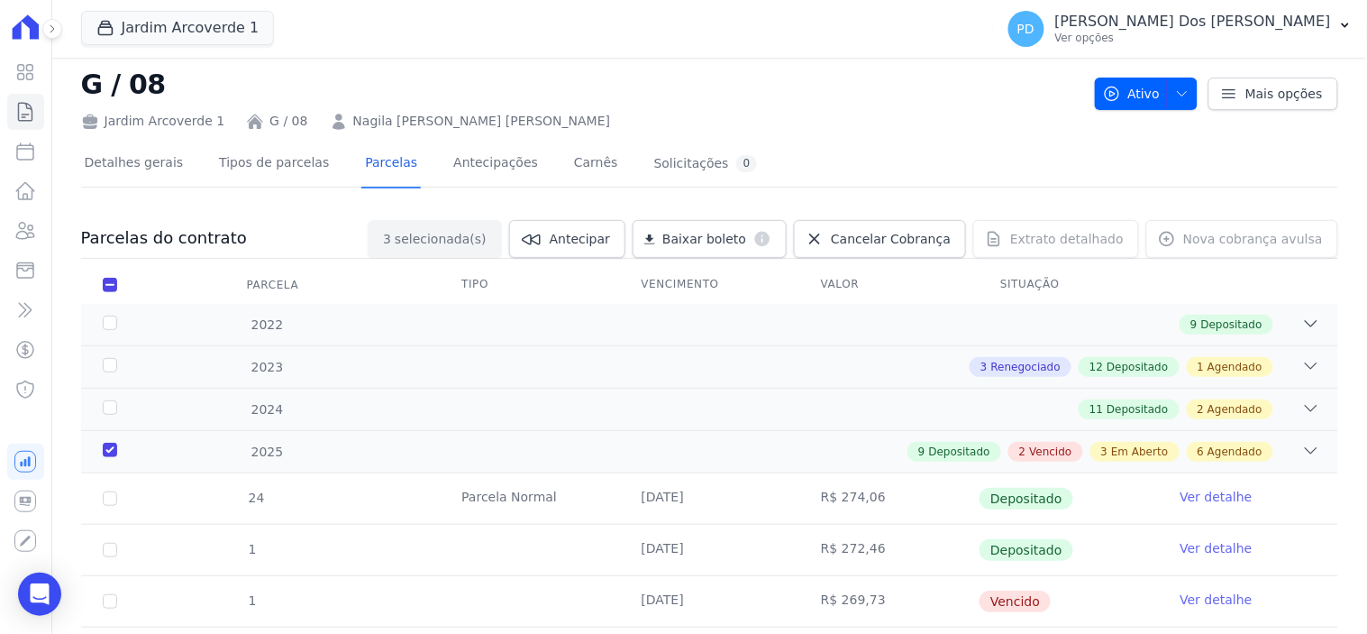
scroll to position [0, 0]
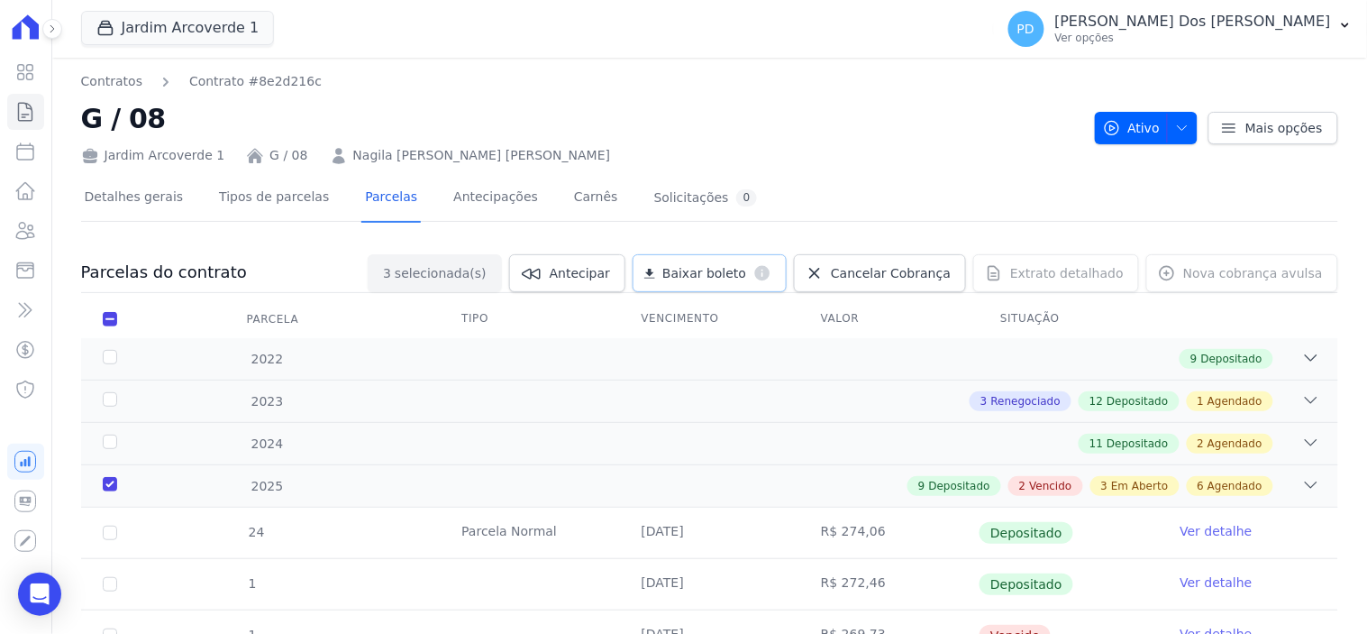
click at [731, 271] on span "Baixar boleto" at bounding box center [704, 273] width 84 height 18
click at [20, 105] on icon at bounding box center [25, 112] width 22 height 22
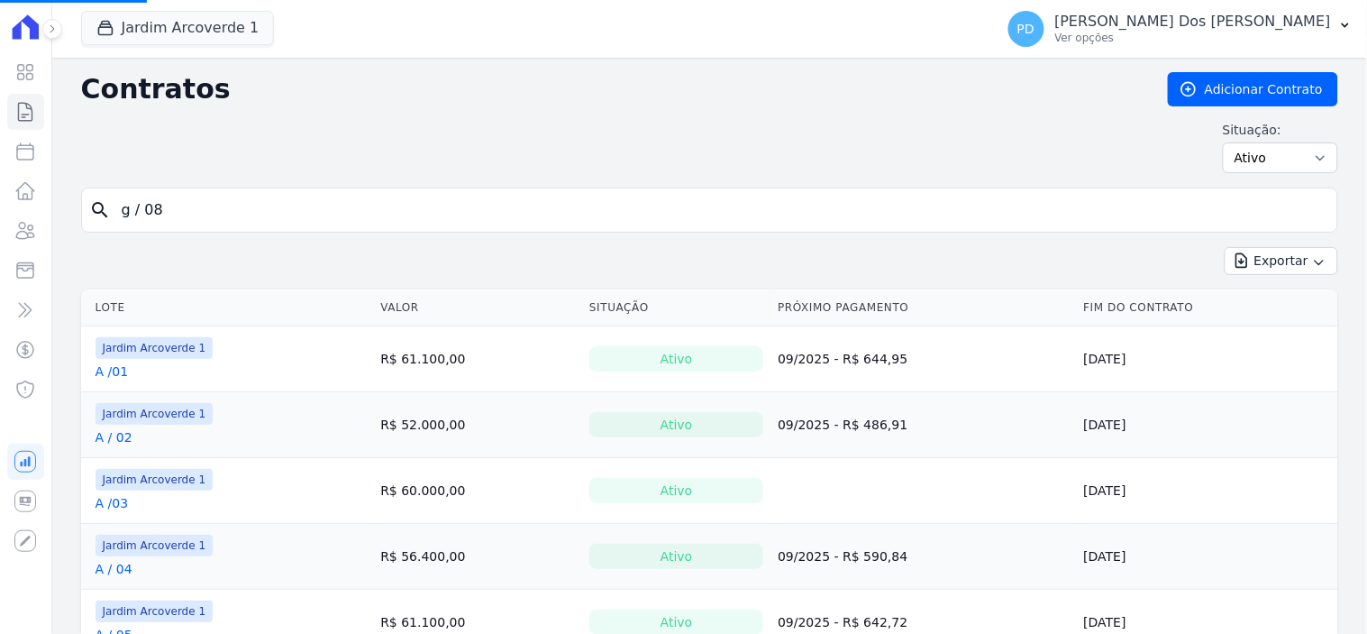
click at [331, 212] on input "g / 08" at bounding box center [720, 210] width 1219 height 36
drag, startPoint x: 328, startPoint y: 206, endPoint x: 182, endPoint y: 196, distance: 146.3
click at [246, 198] on input "g / 08" at bounding box center [720, 210] width 1219 height 36
click at [137, 195] on input "g / 08" at bounding box center [720, 210] width 1219 height 36
drag, startPoint x: 111, startPoint y: 199, endPoint x: 69, endPoint y: 198, distance: 41.5
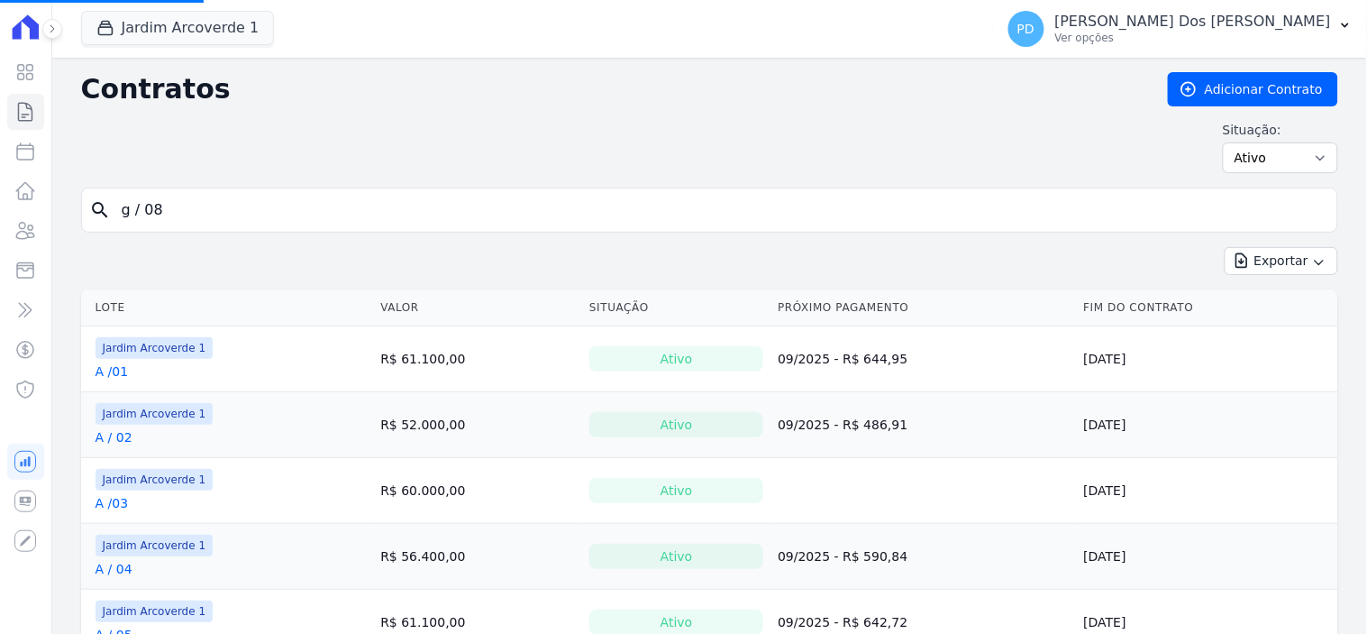
type input "h / 05"
click at [171, 210] on input "h / 05" at bounding box center [720, 210] width 1219 height 36
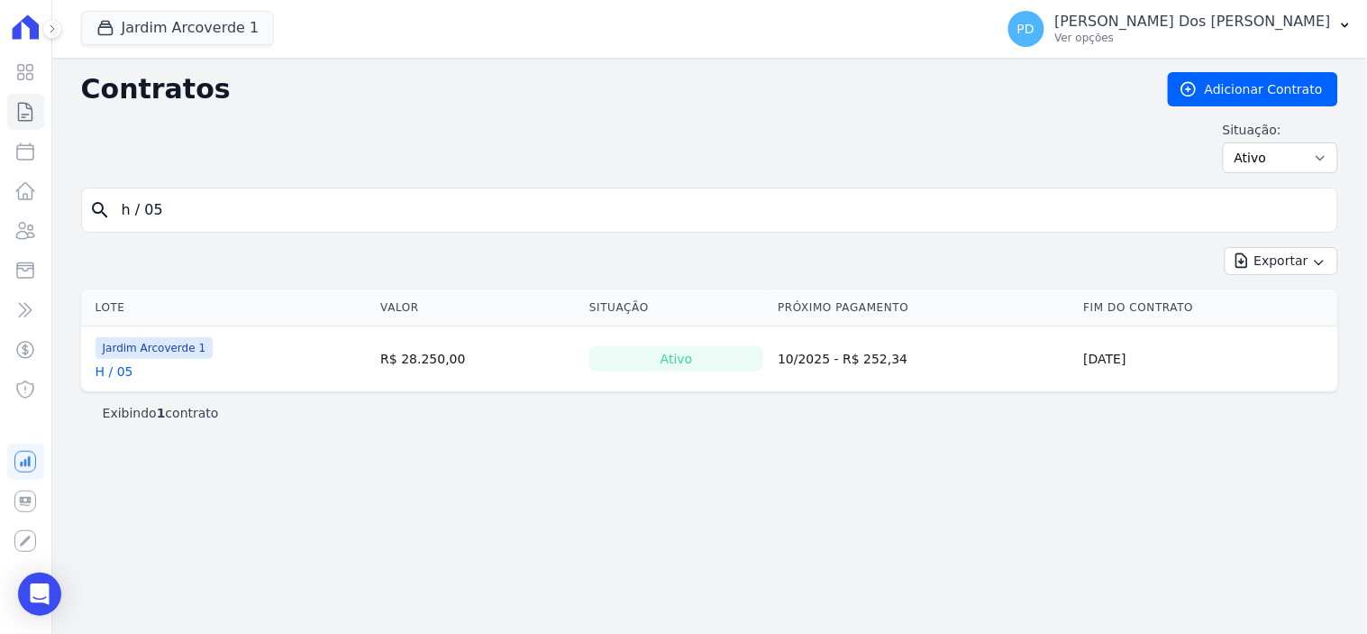
click at [111, 376] on link "H / 05" at bounding box center [115, 371] width 38 height 18
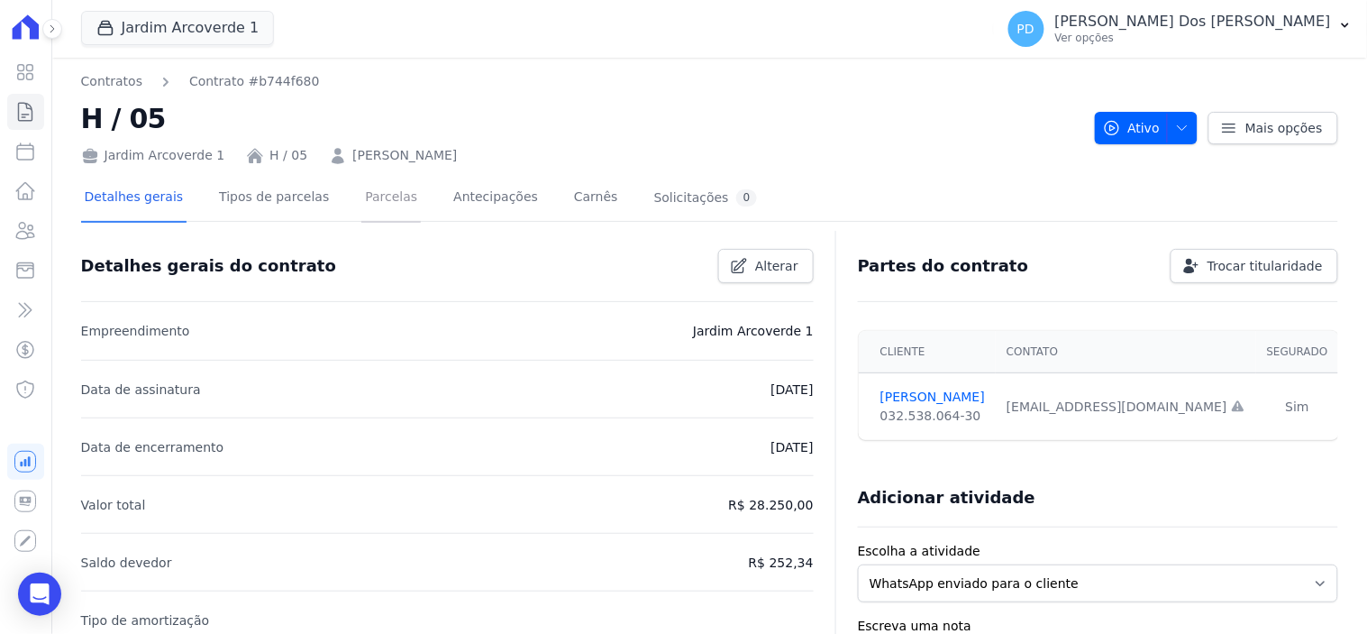
click at [376, 196] on link "Parcelas" at bounding box center [390, 199] width 59 height 48
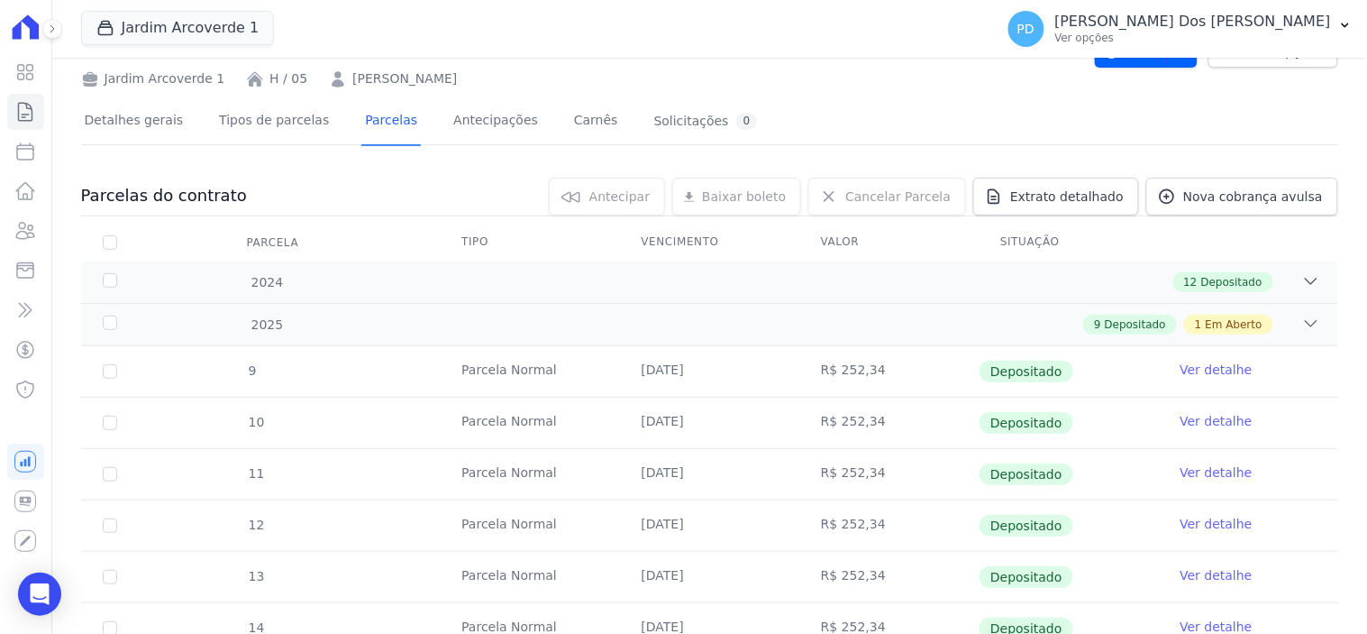
scroll to position [355, 0]
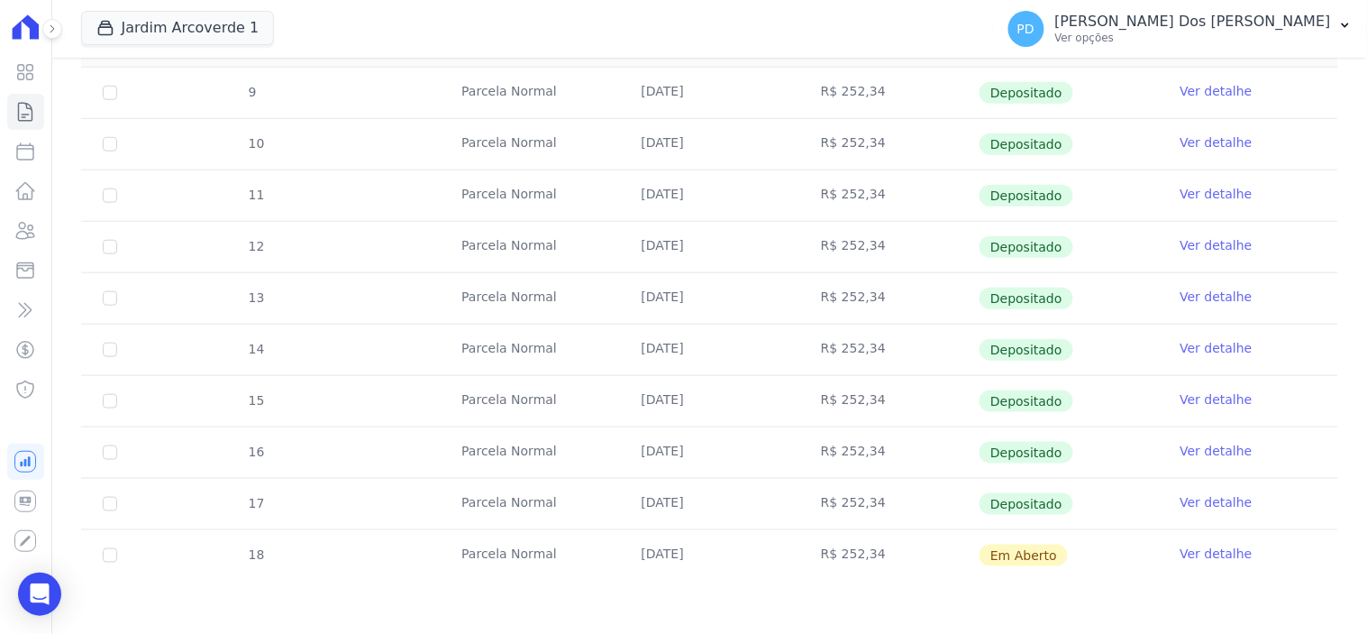
click at [1197, 505] on link "Ver detalhe" at bounding box center [1217, 502] width 72 height 18
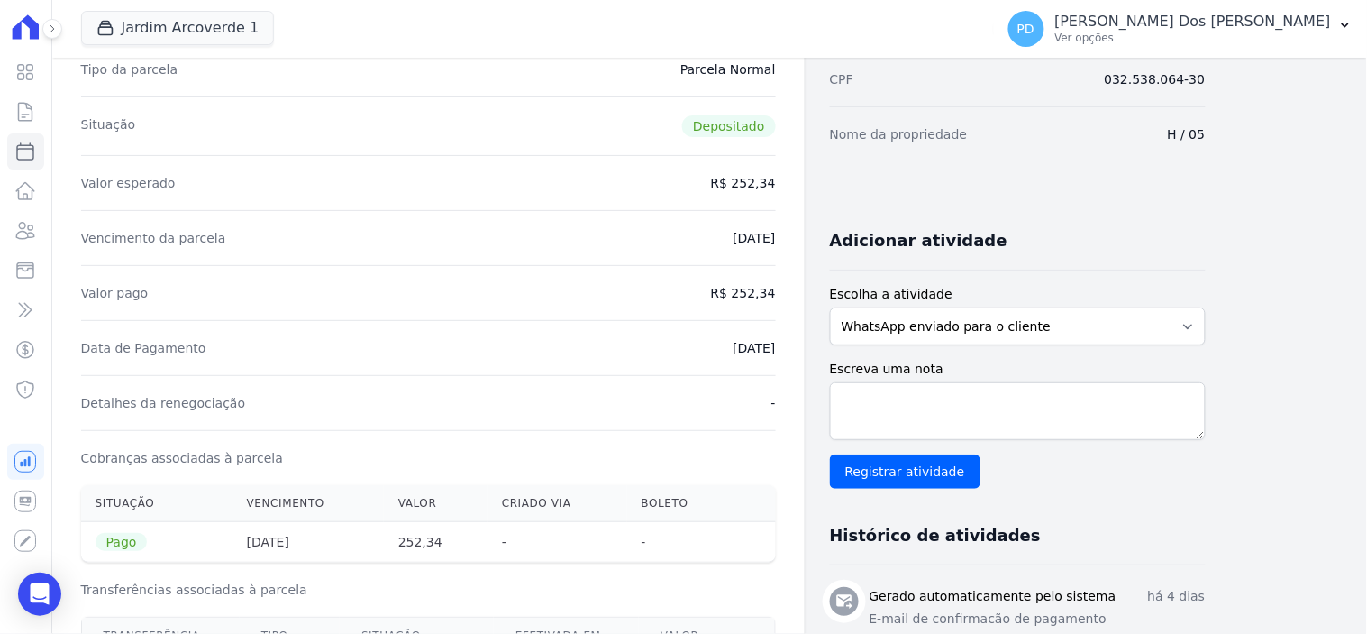
scroll to position [400, 0]
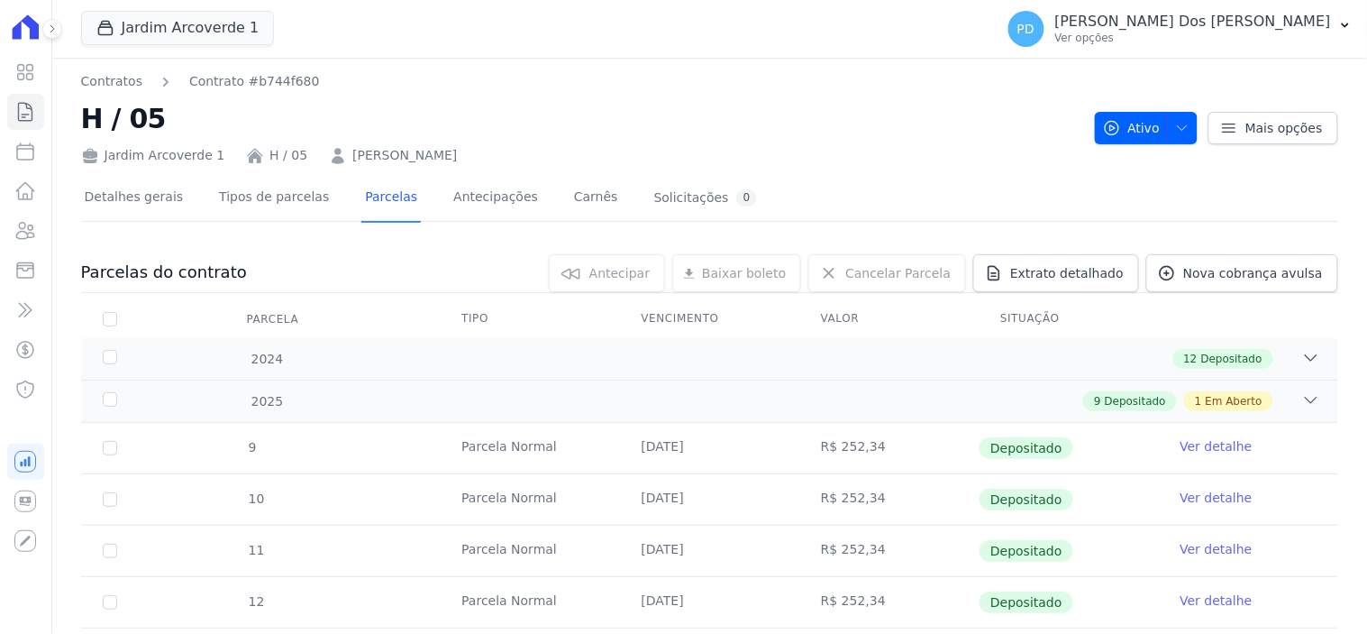
scroll to position [355, 0]
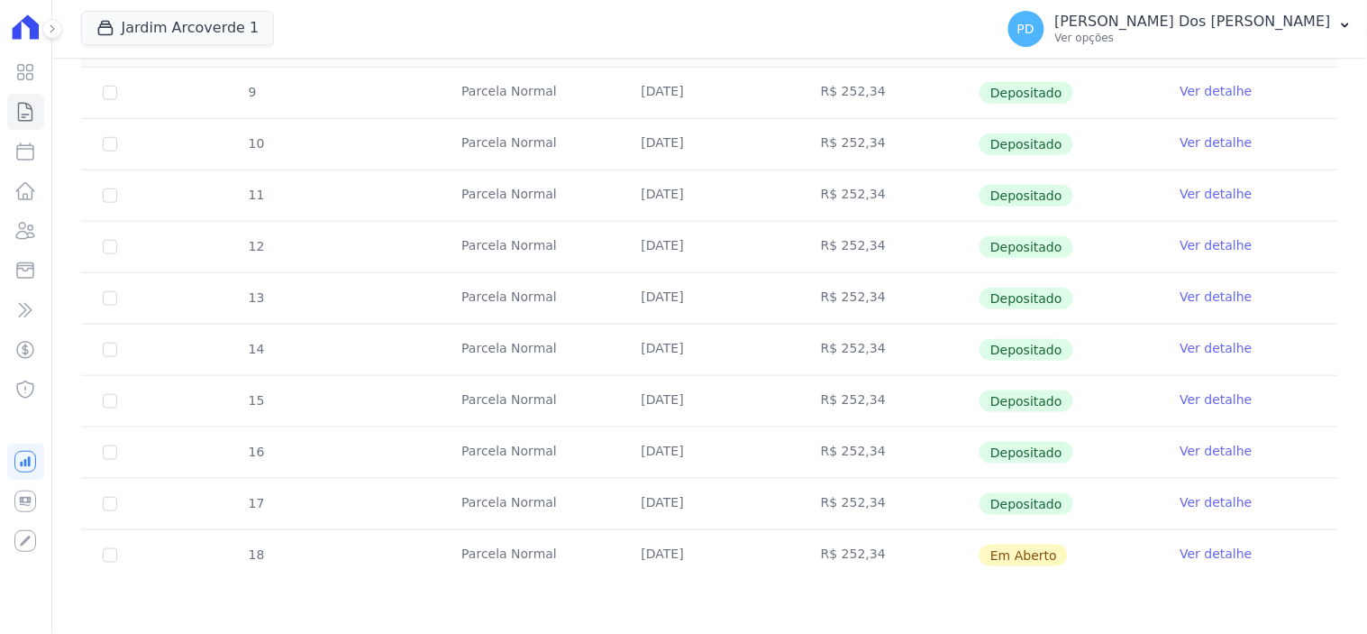
click at [1193, 552] on link "Ver detalhe" at bounding box center [1217, 553] width 72 height 18
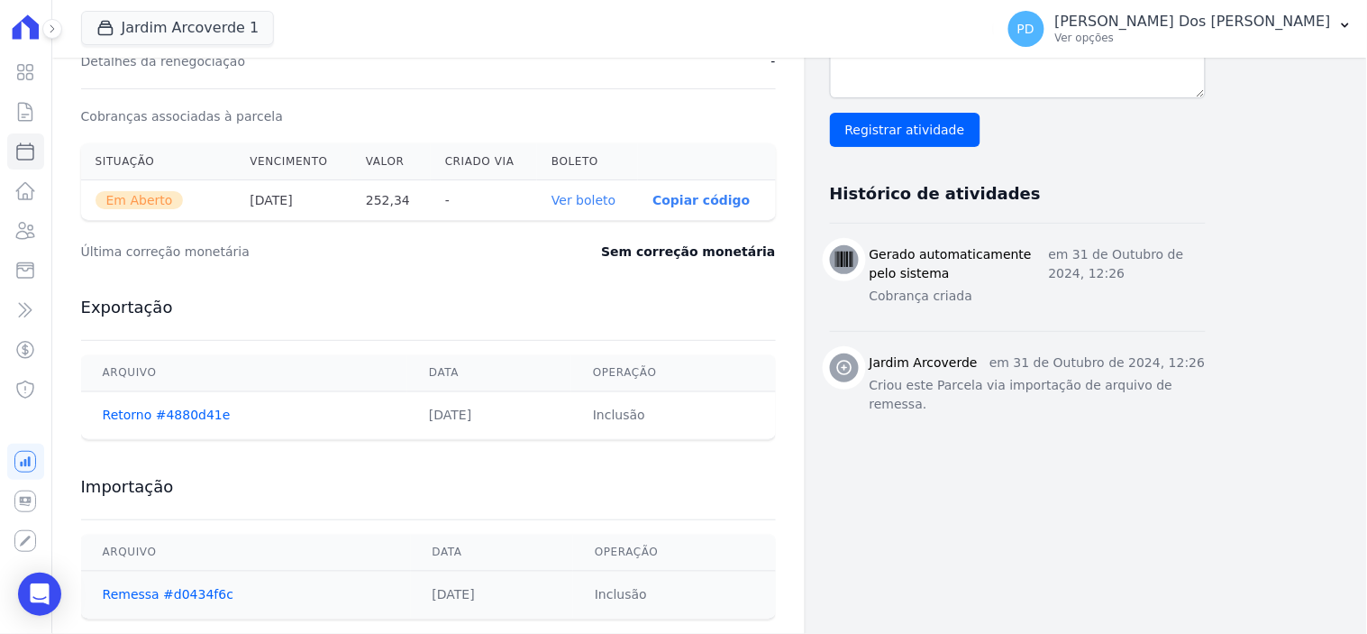
scroll to position [600, 0]
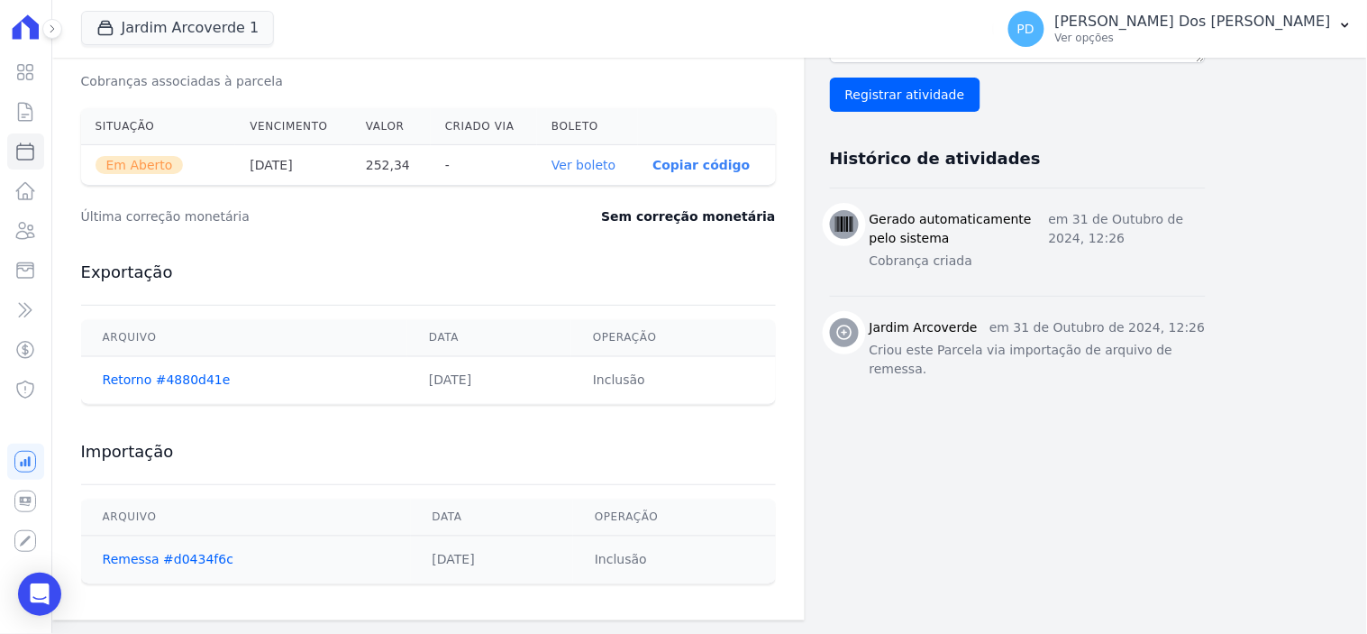
click at [599, 168] on link "Ver boleto" at bounding box center [584, 165] width 64 height 14
